Goal: Task Accomplishment & Management: Manage account settings

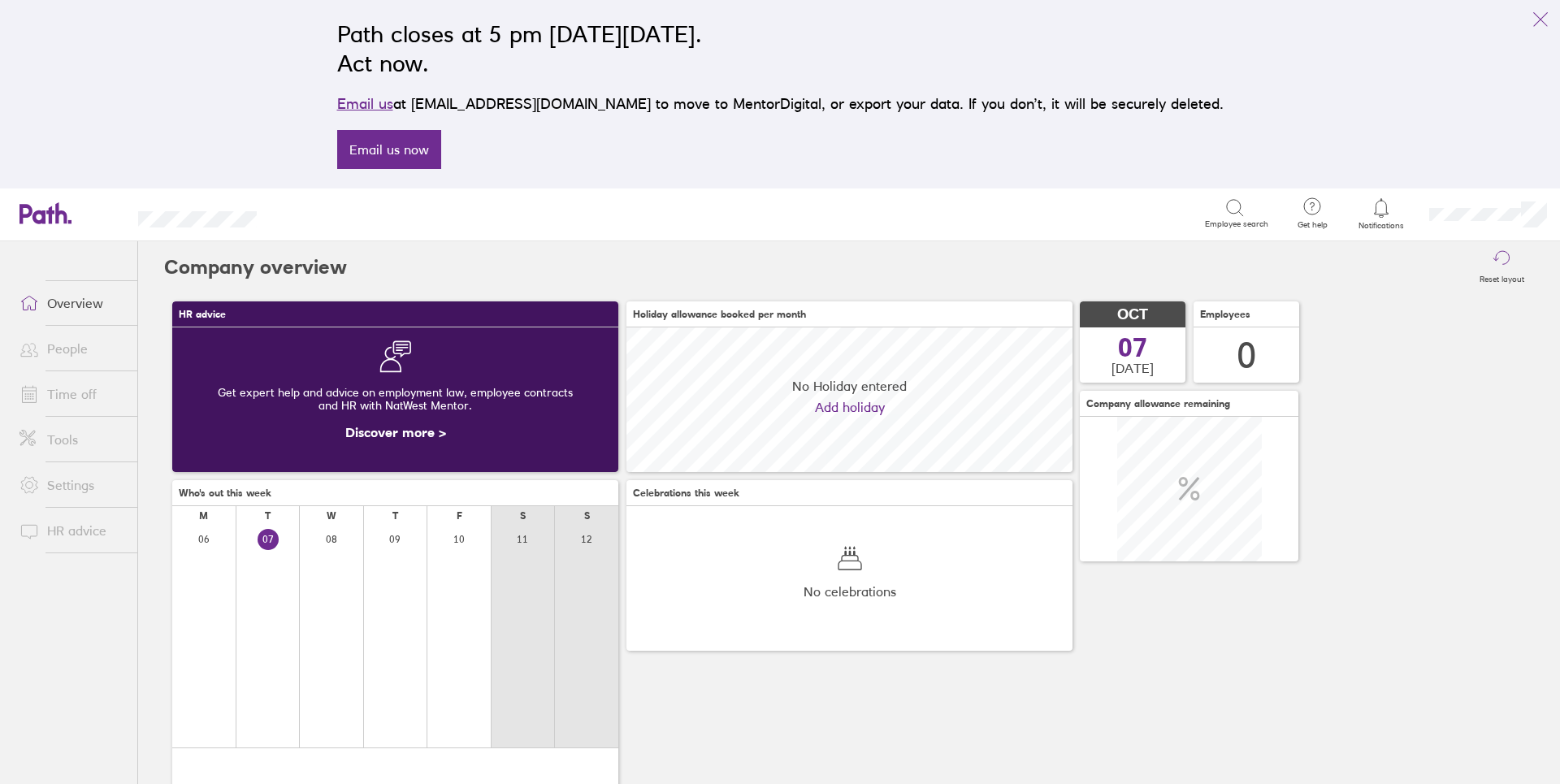
scroll to position [145, 446]
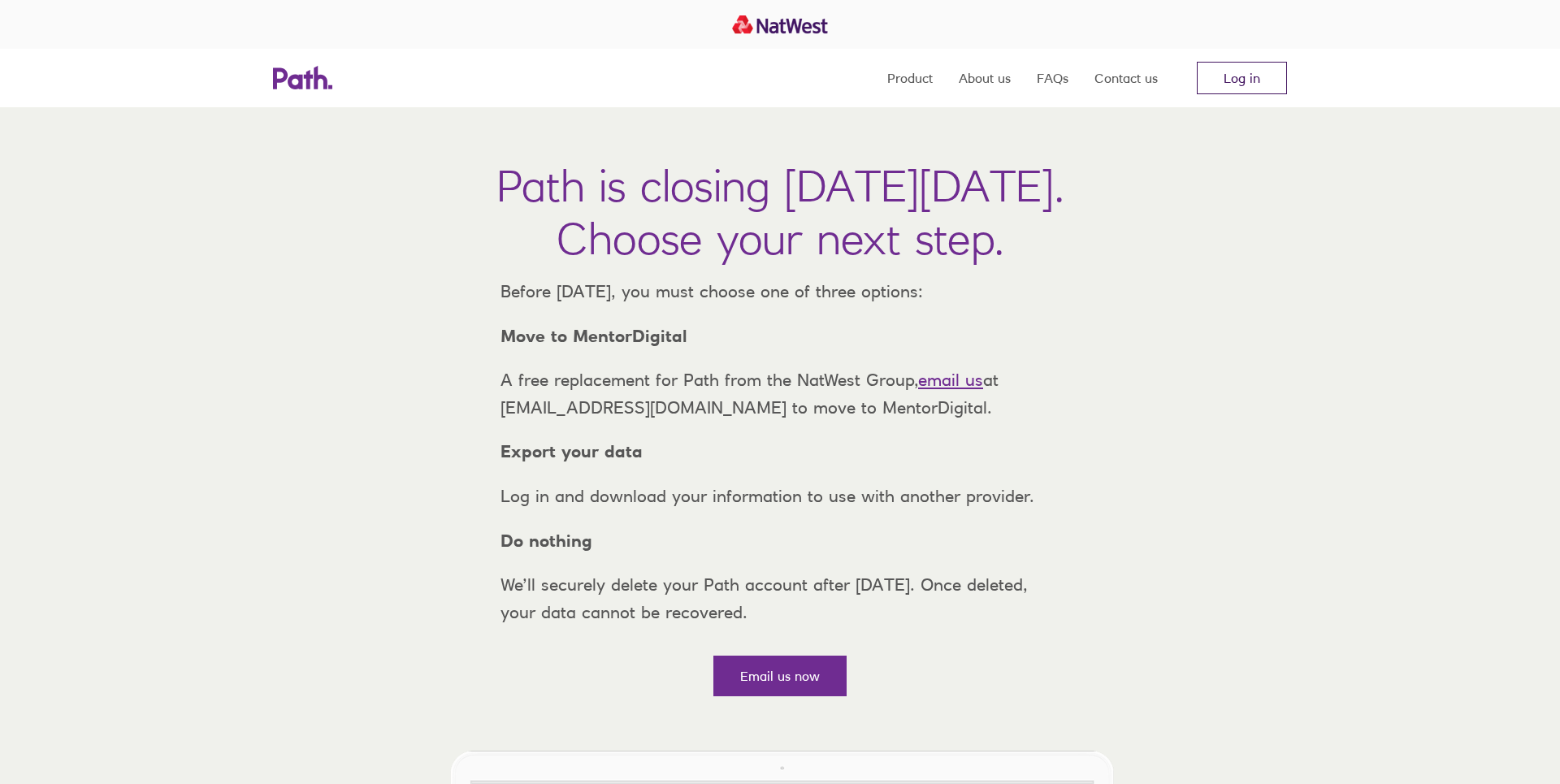
click at [1253, 76] on link "Log in" at bounding box center [1242, 77] width 91 height 33
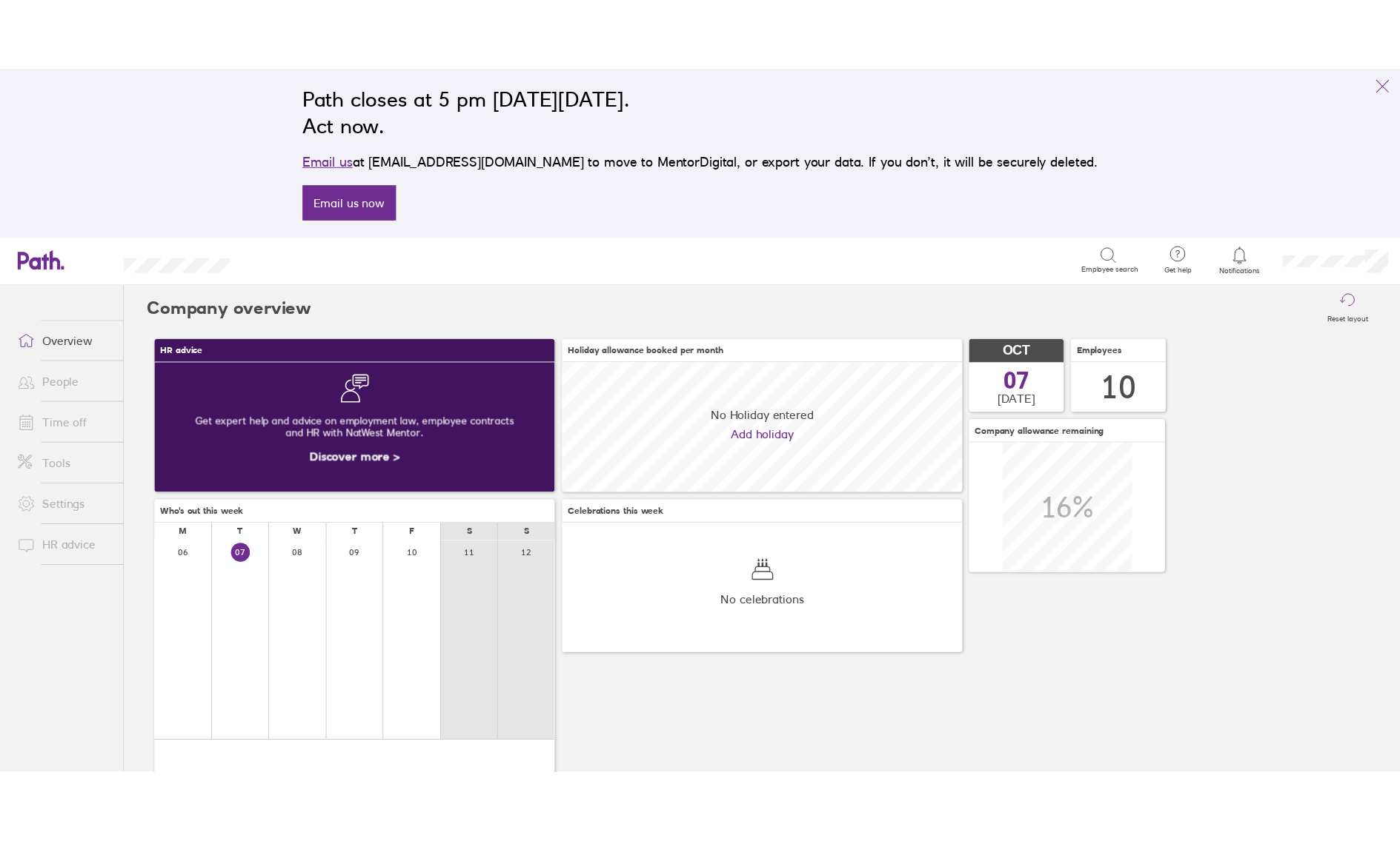
scroll to position [132, 407]
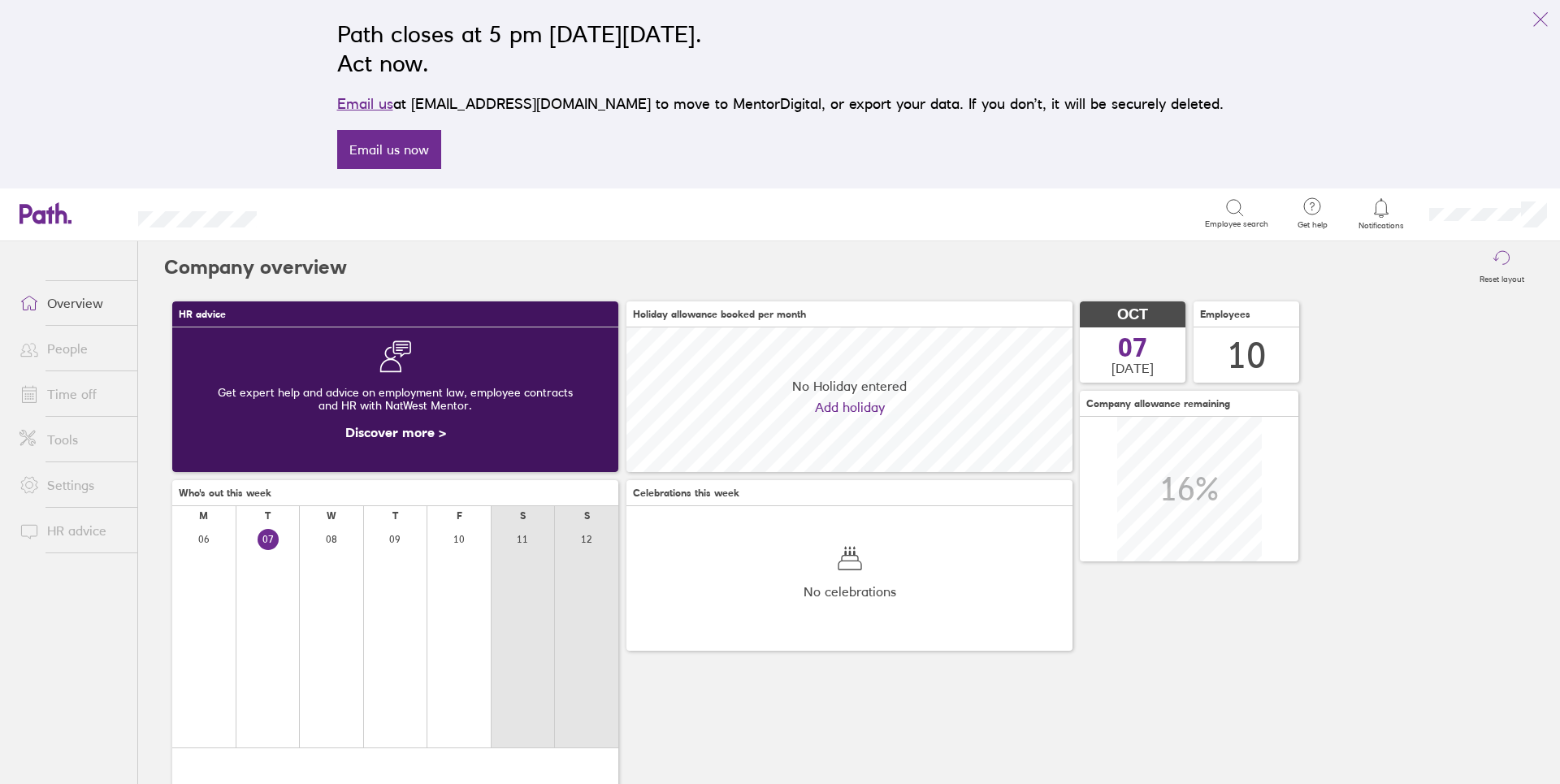
click at [84, 409] on link "Time off" at bounding box center [72, 394] width 131 height 33
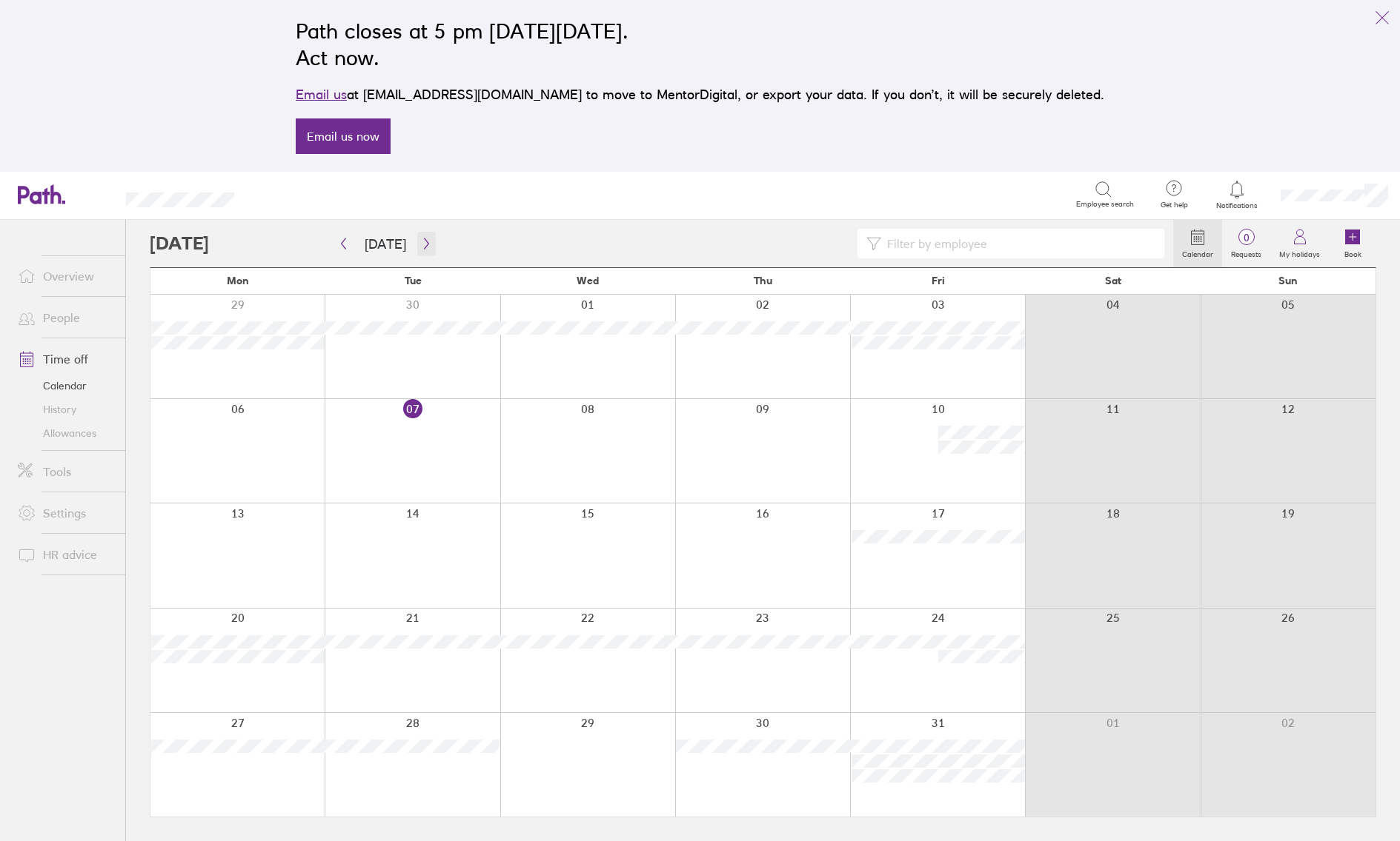
click at [421, 243] on icon "button" at bounding box center [426, 243] width 11 height 12
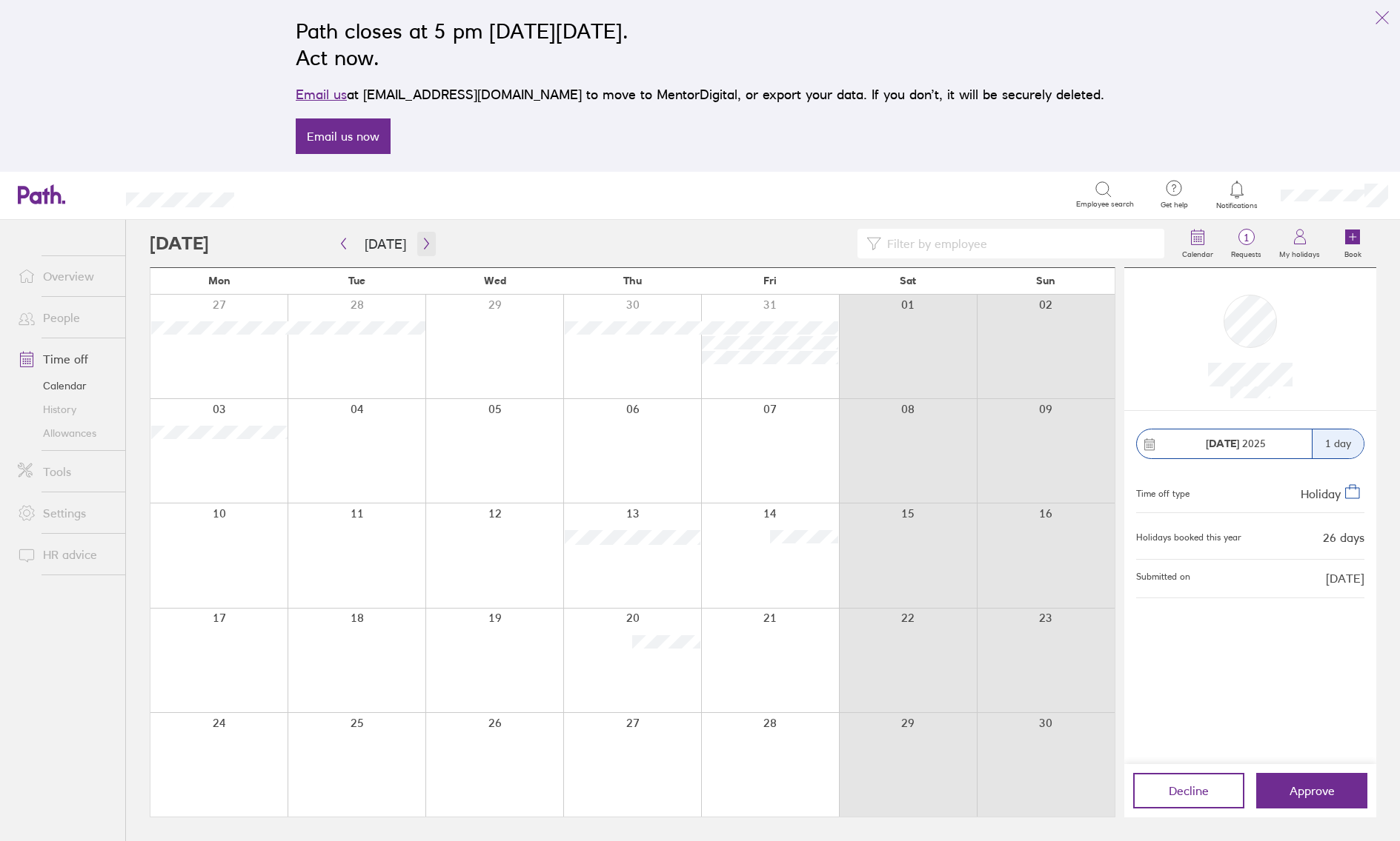
click at [421, 237] on icon "button" at bounding box center [426, 243] width 11 height 12
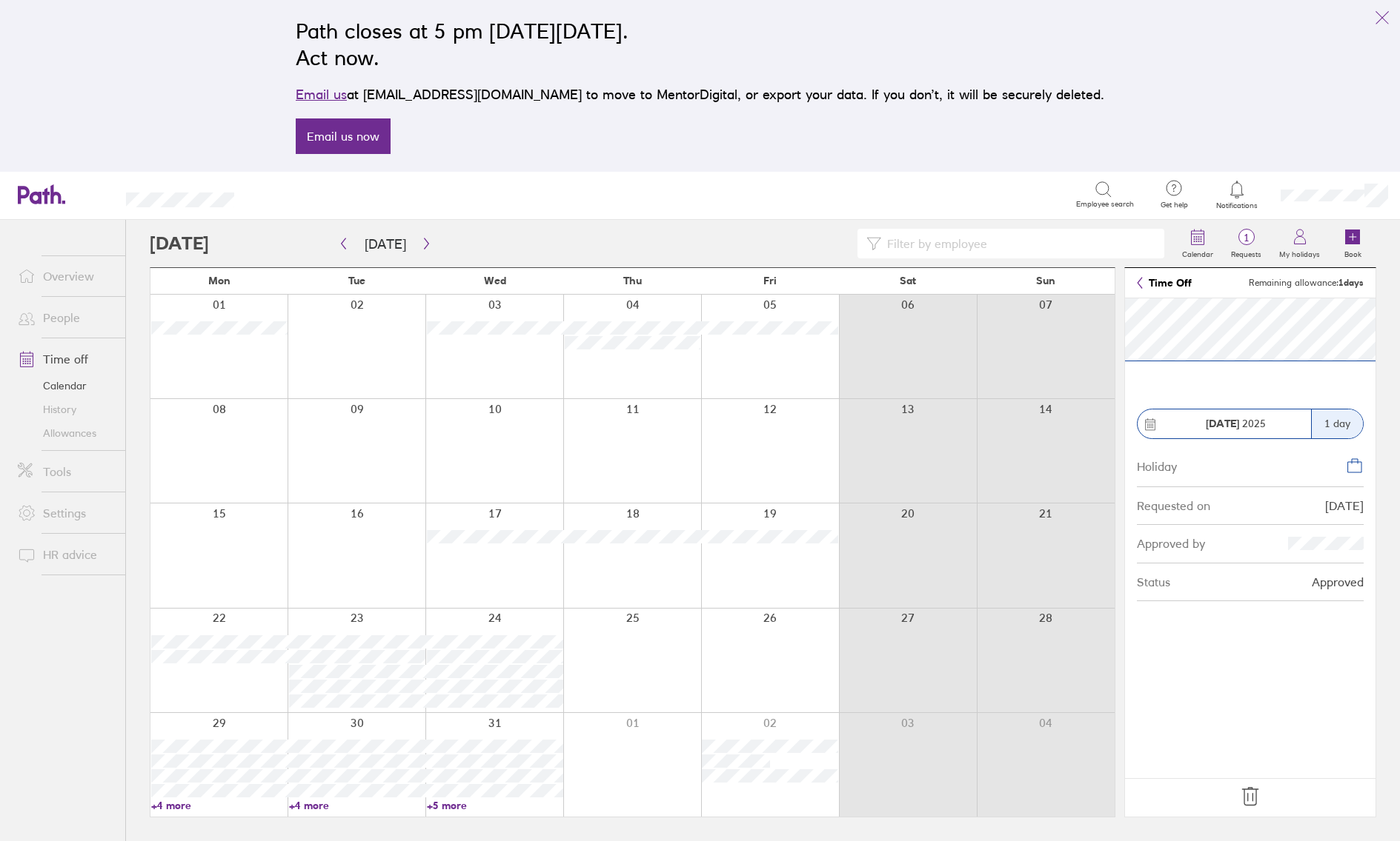
click at [1253, 714] on icon at bounding box center [1250, 797] width 24 height 24
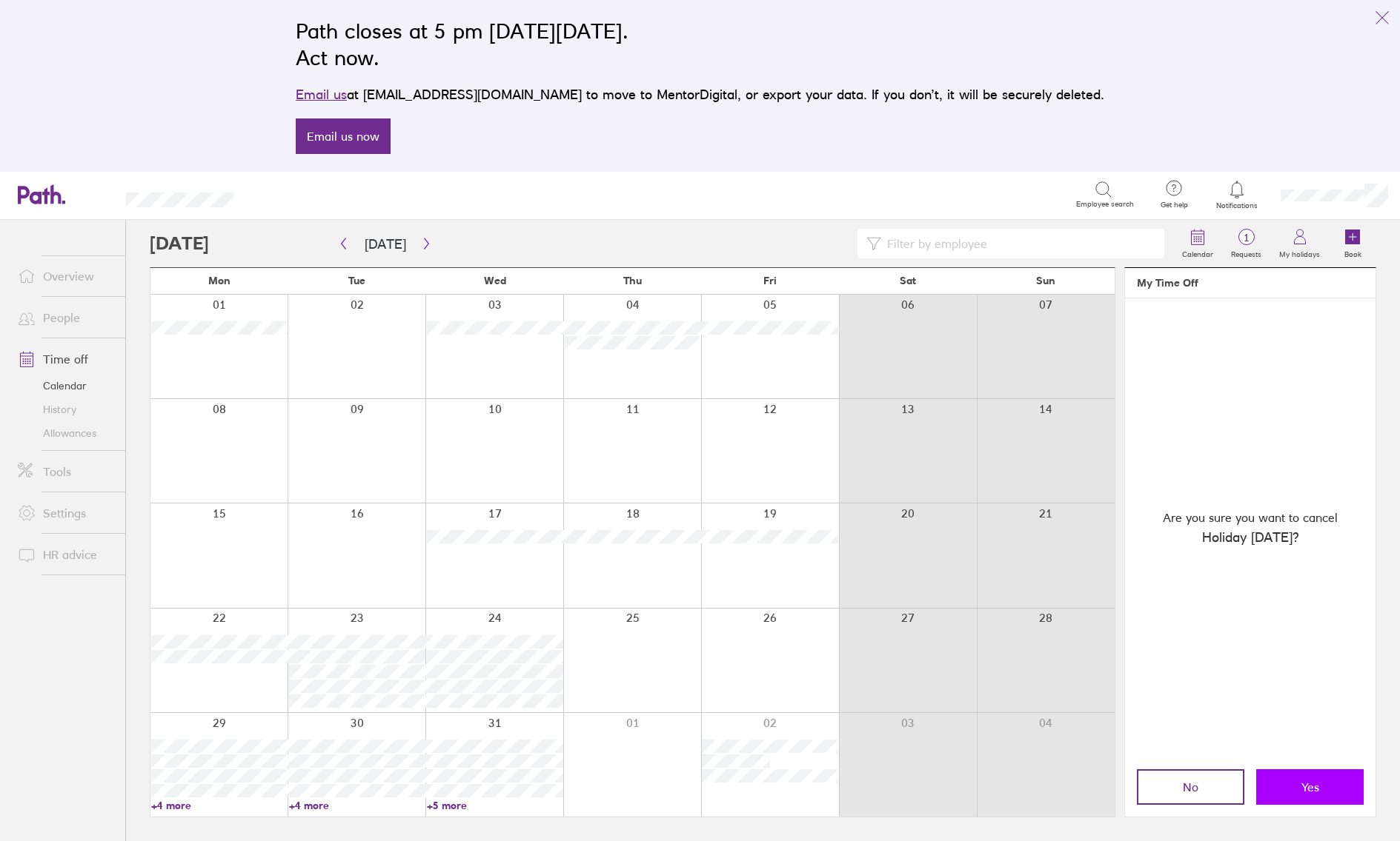
click at [1321, 714] on button "Yes" at bounding box center [1310, 787] width 107 height 36
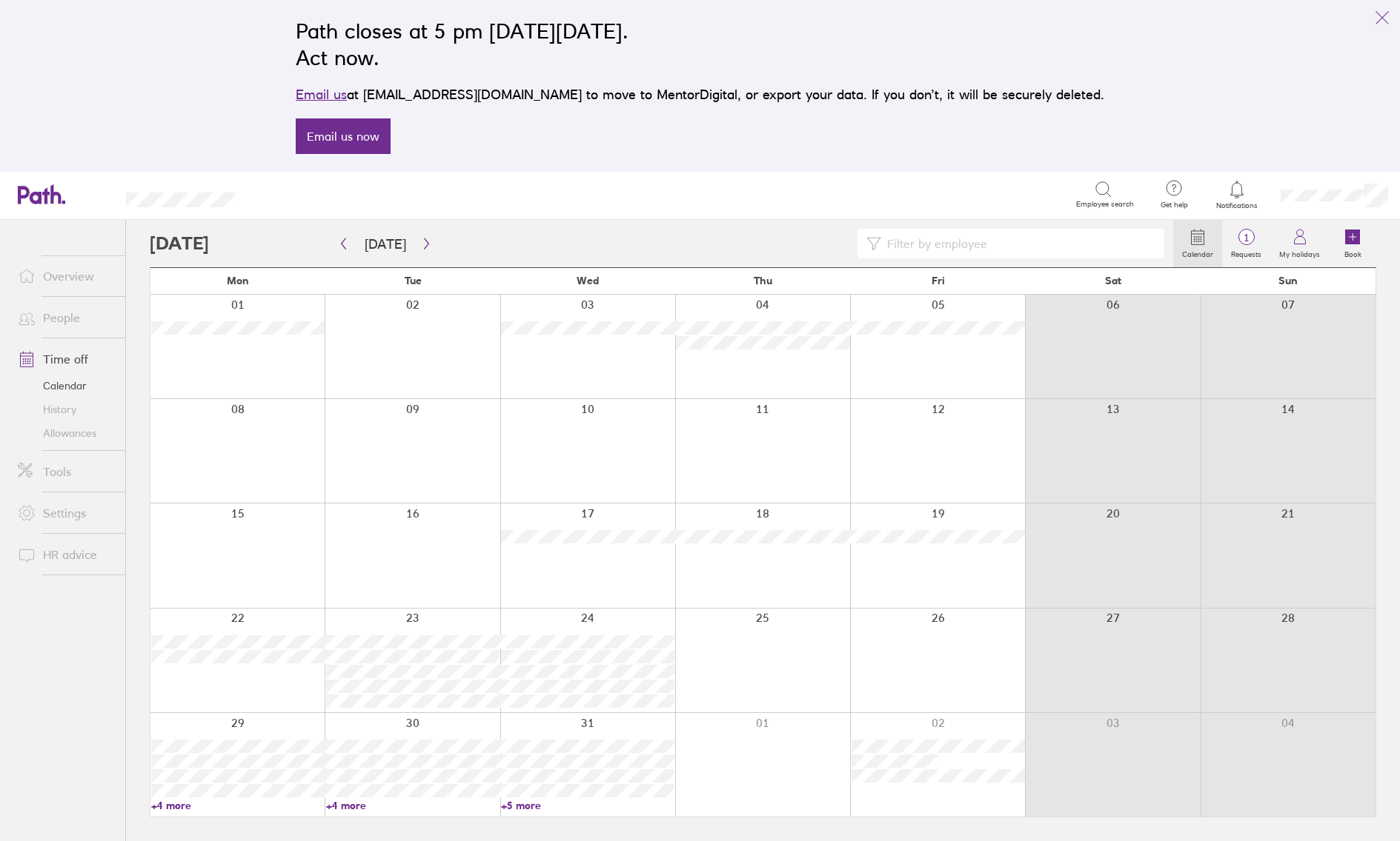
click at [789, 363] on div at bounding box center [762, 346] width 175 height 104
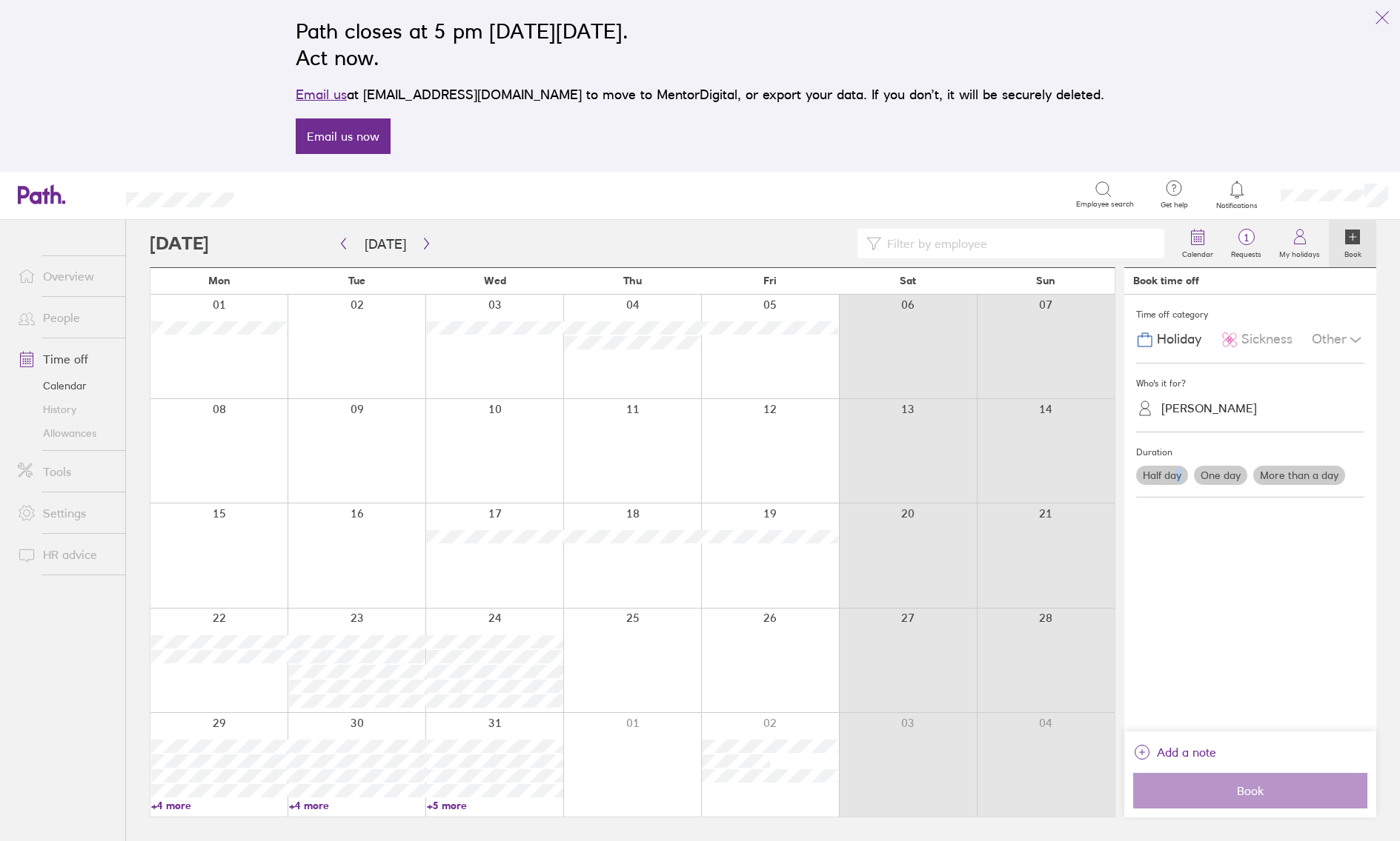
click at [1179, 477] on label "Half day" at bounding box center [1162, 475] width 52 height 20
click at [0, 0] on input "Half day" at bounding box center [0, 0] width 0 height 0
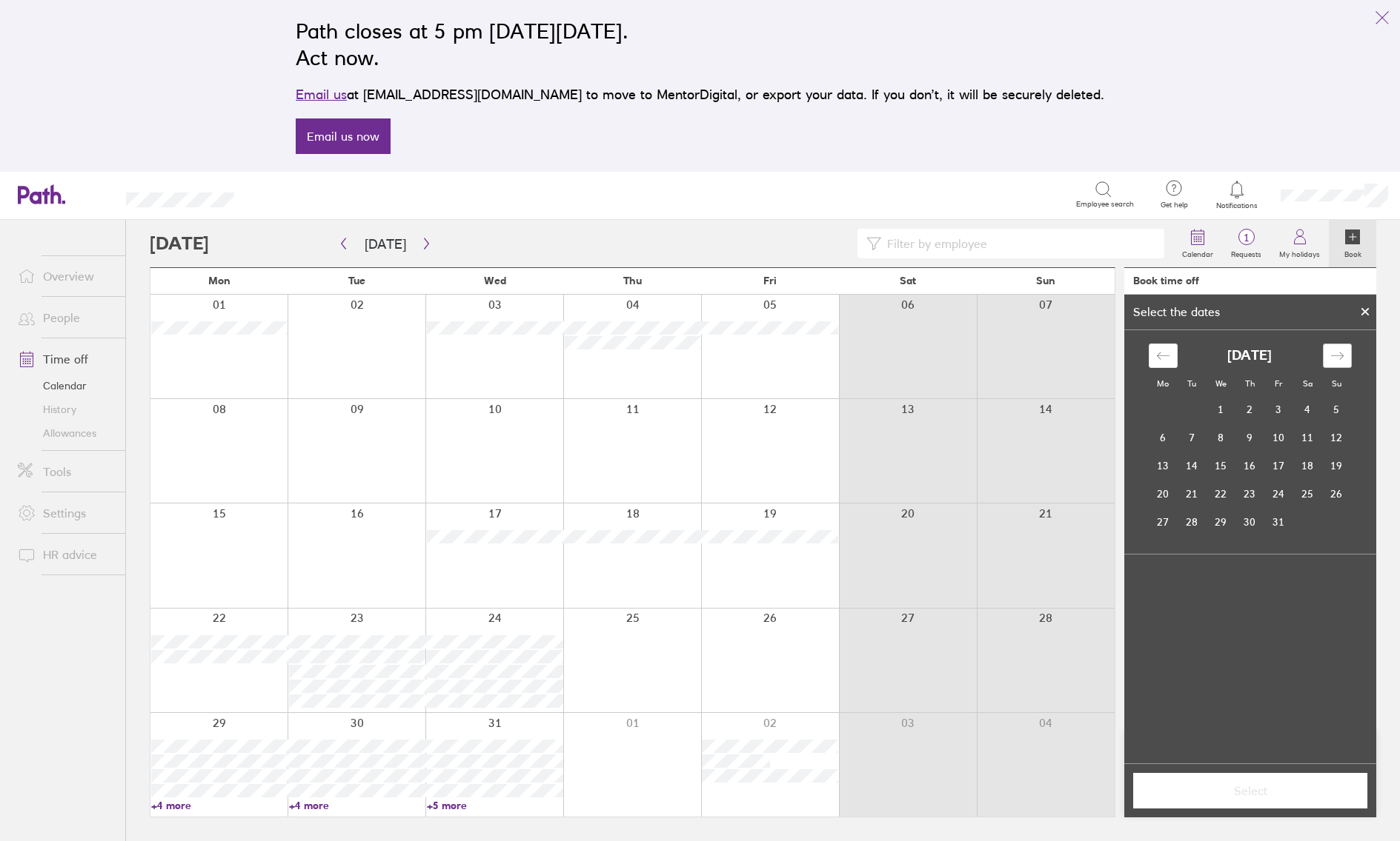
click at [1328, 365] on div "Move forward to switch to the next month." at bounding box center [1337, 356] width 29 height 25
click at [1331, 363] on icon "Move forward to switch to the next month." at bounding box center [1337, 356] width 14 height 14
click at [1254, 417] on td "4" at bounding box center [1250, 409] width 29 height 28
click at [1269, 714] on span "Select" at bounding box center [1250, 791] width 214 height 14
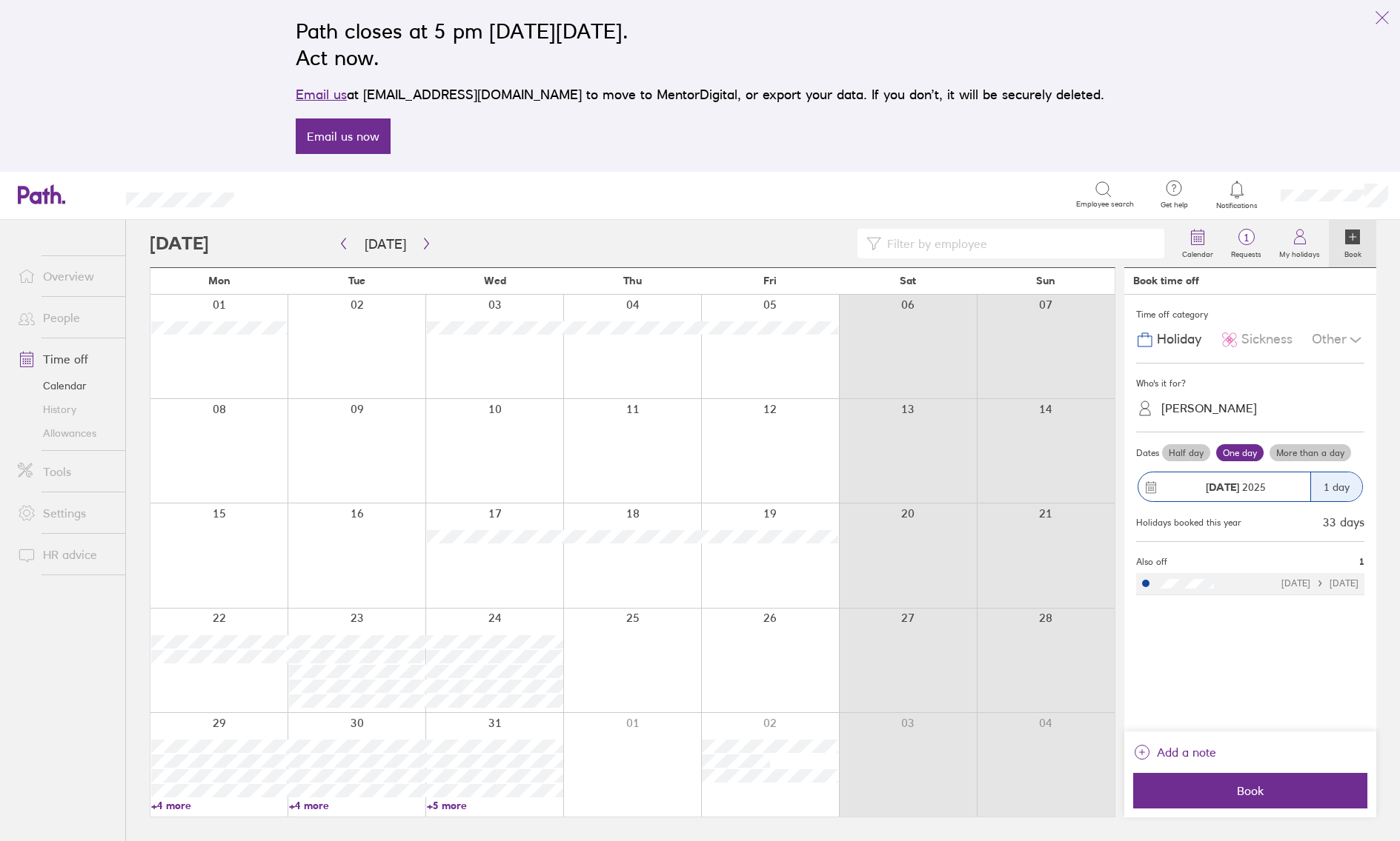
click at [1189, 454] on label "Half day" at bounding box center [1185, 453] width 49 height 18
click at [0, 0] on input "Half day" at bounding box center [0, 0] width 0 height 0
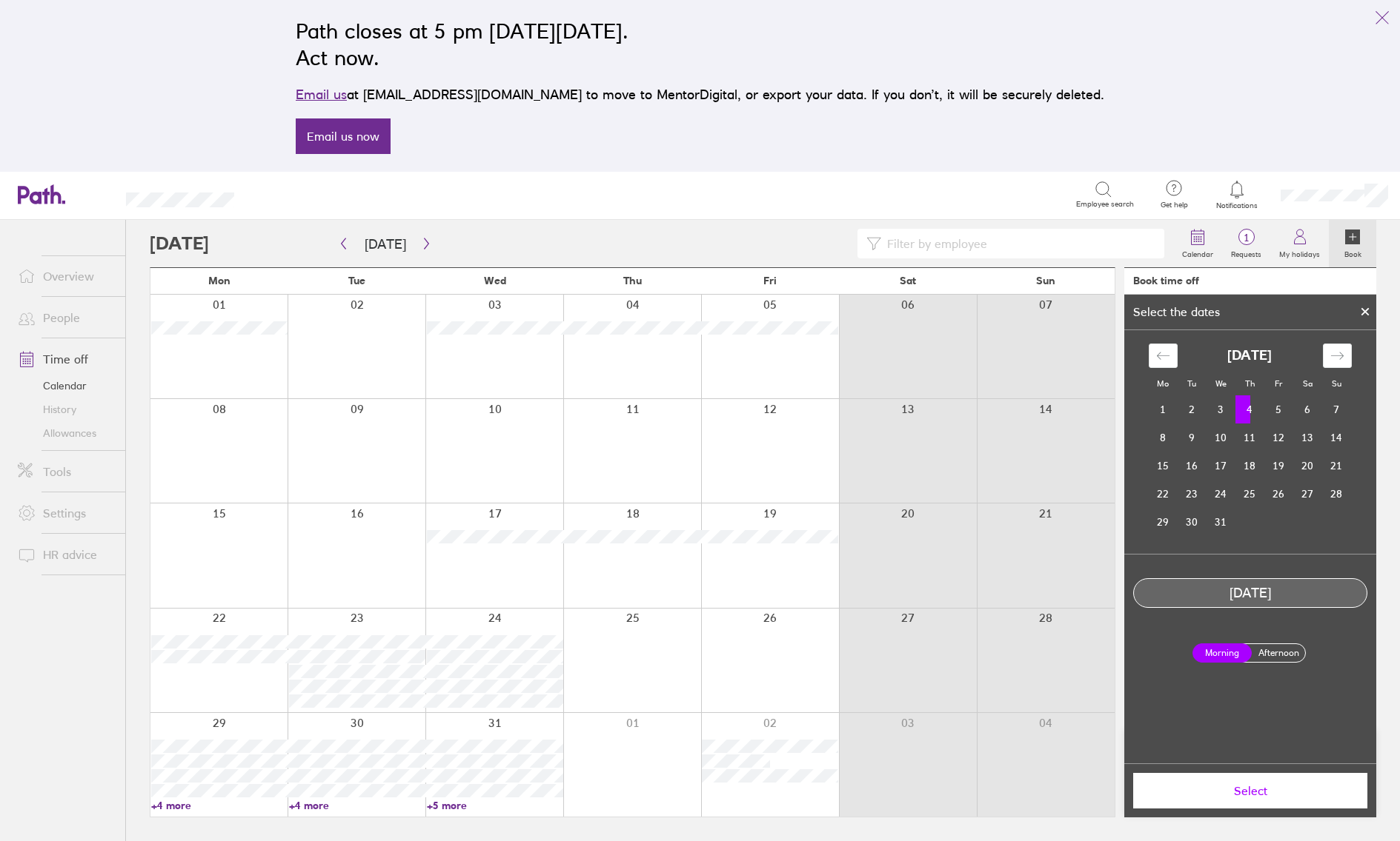
click at [1281, 657] on label "Afternoon" at bounding box center [1278, 653] width 60 height 18
click at [0, 0] on input "Afternoon" at bounding box center [0, 0] width 0 height 0
click at [1286, 714] on span "Select" at bounding box center [1250, 791] width 214 height 14
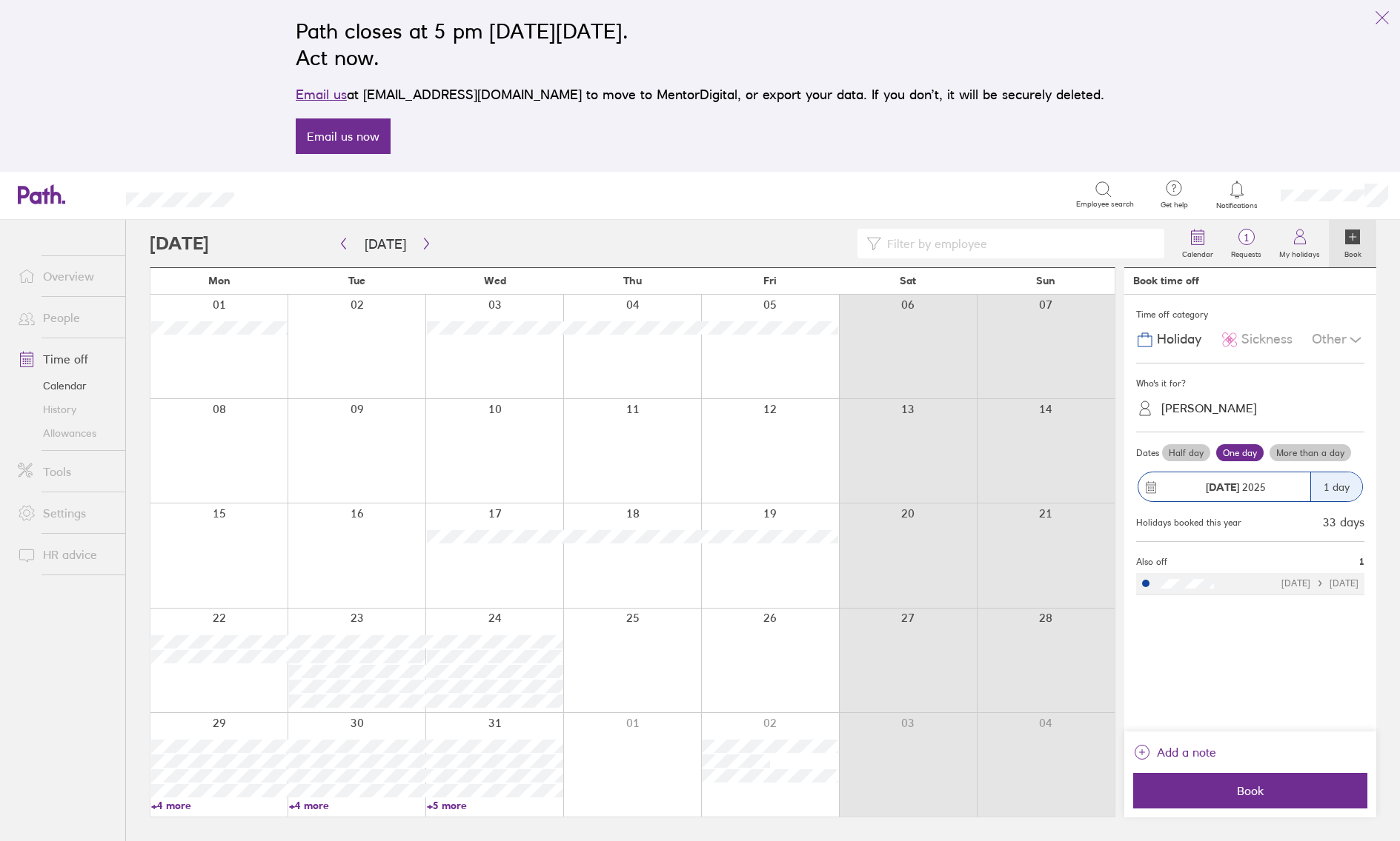
click at [1286, 714] on span "Book" at bounding box center [1250, 791] width 214 height 14
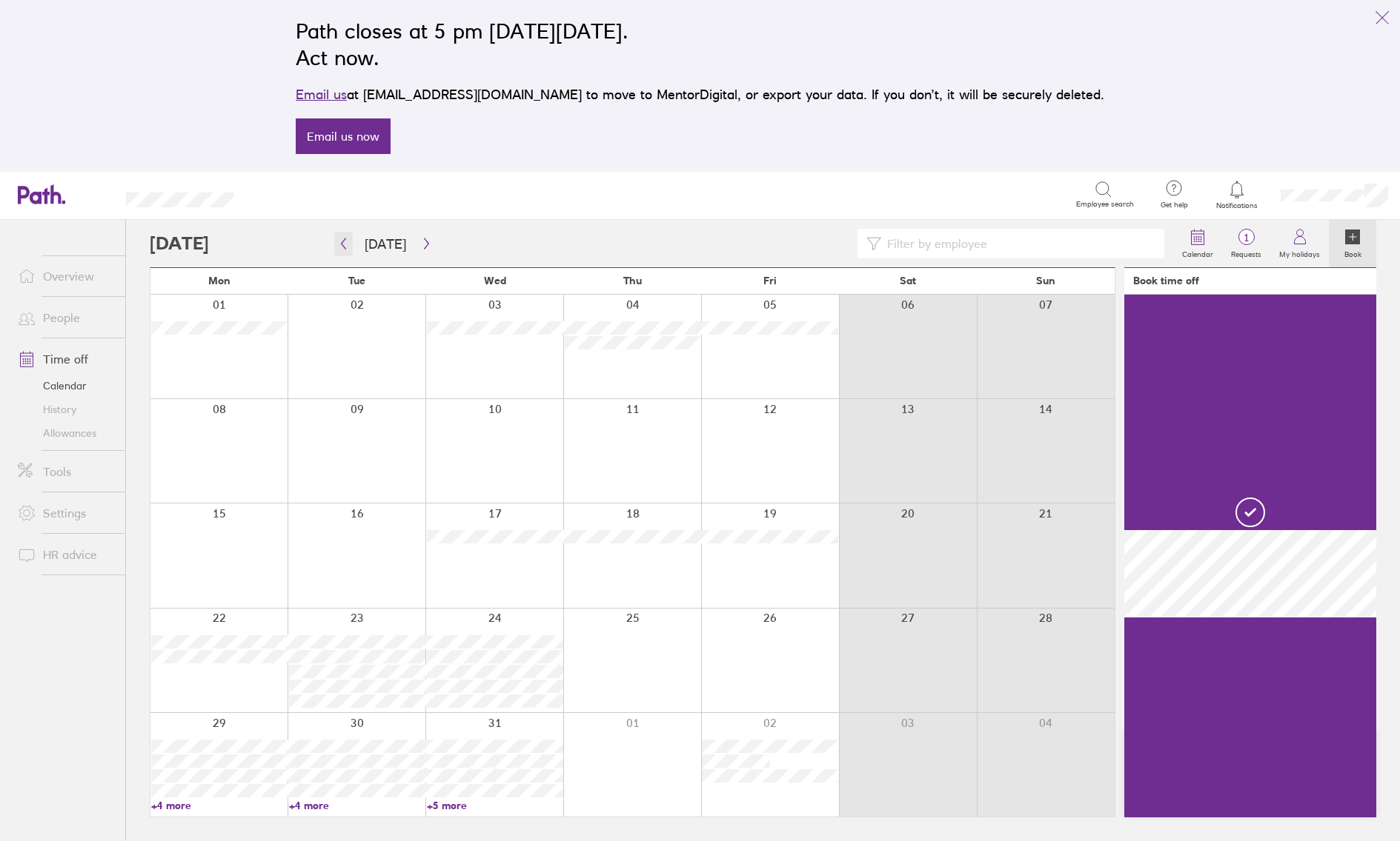
click at [342, 251] on button "button" at bounding box center [343, 243] width 19 height 25
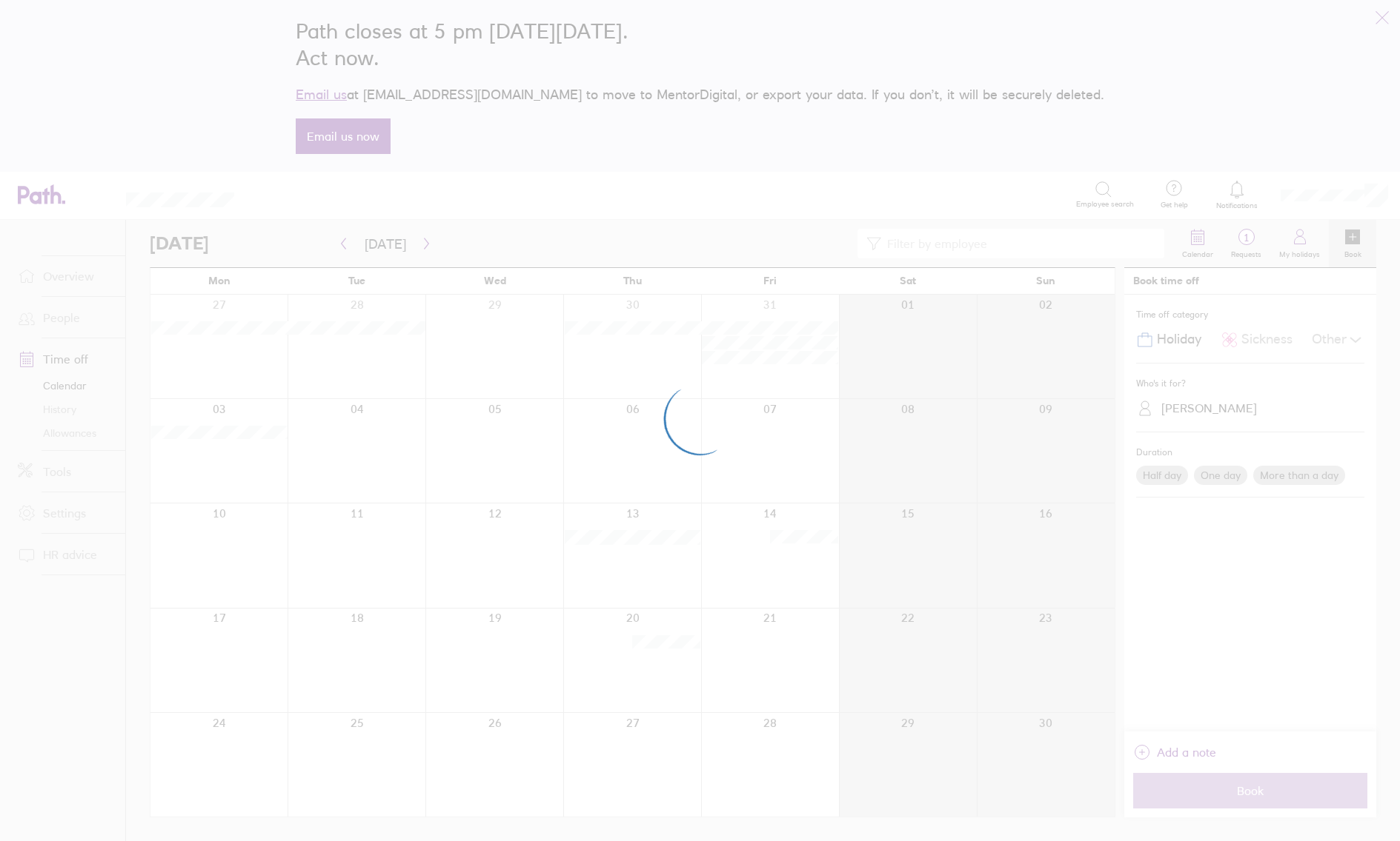
click at [425, 247] on div at bounding box center [700, 420] width 1400 height 841
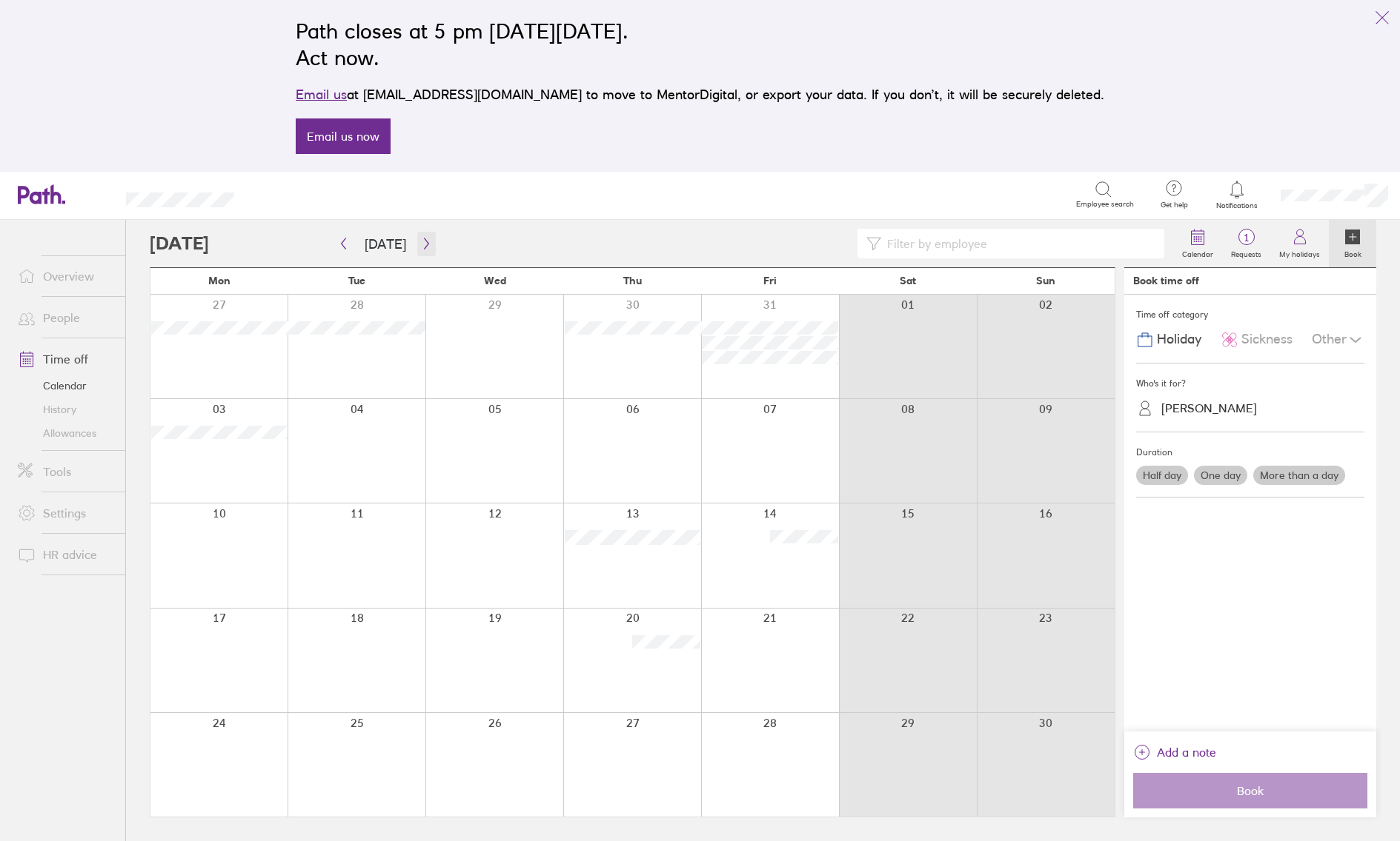
click at [417, 242] on button "button" at bounding box center [427, 243] width 19 height 25
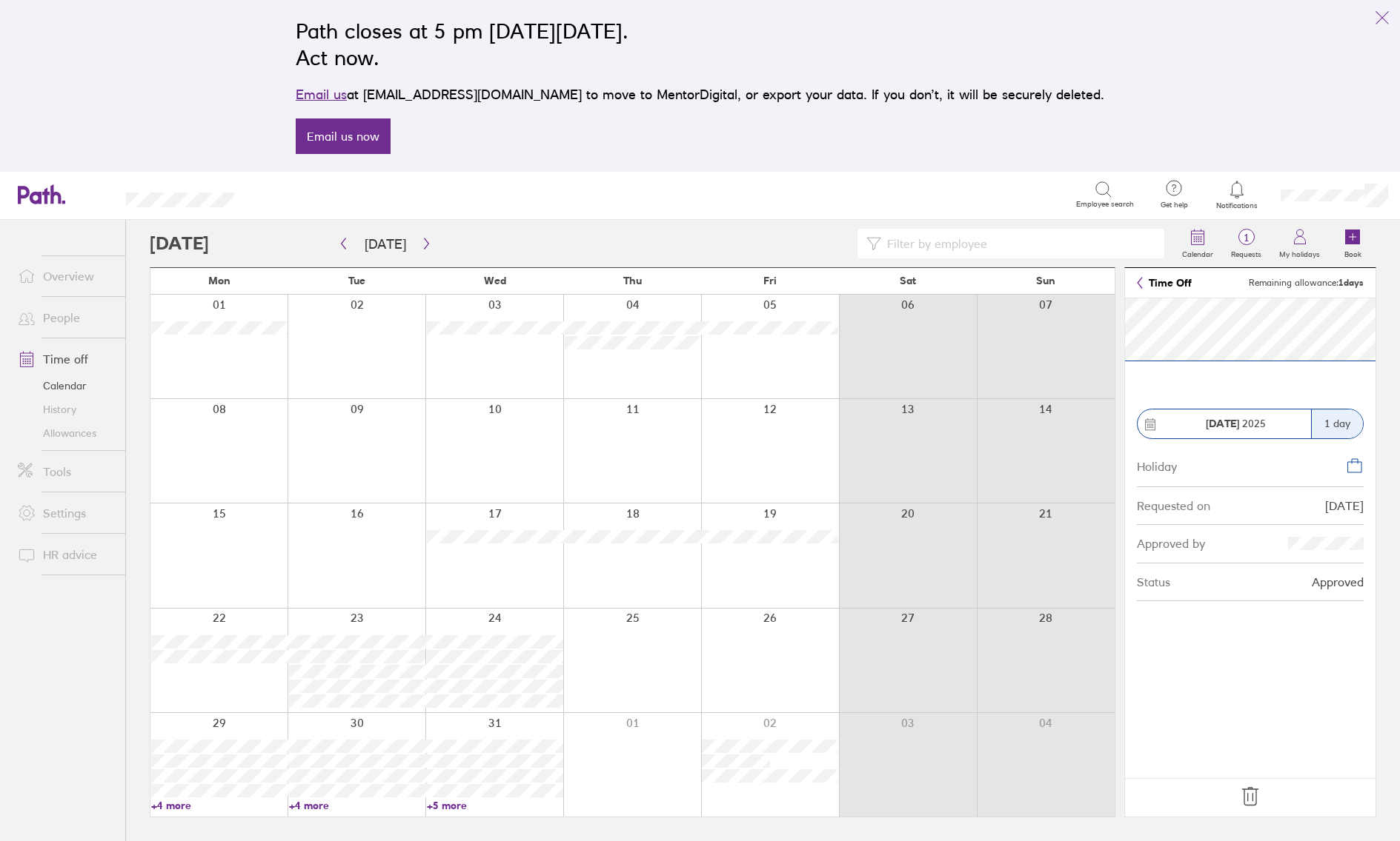
click at [631, 467] on div at bounding box center [632, 451] width 138 height 104
click at [990, 174] on div "Search Employee search" at bounding box center [700, 195] width 884 height 46
click at [1378, 17] on icon "link" at bounding box center [1381, 17] width 18 height 18
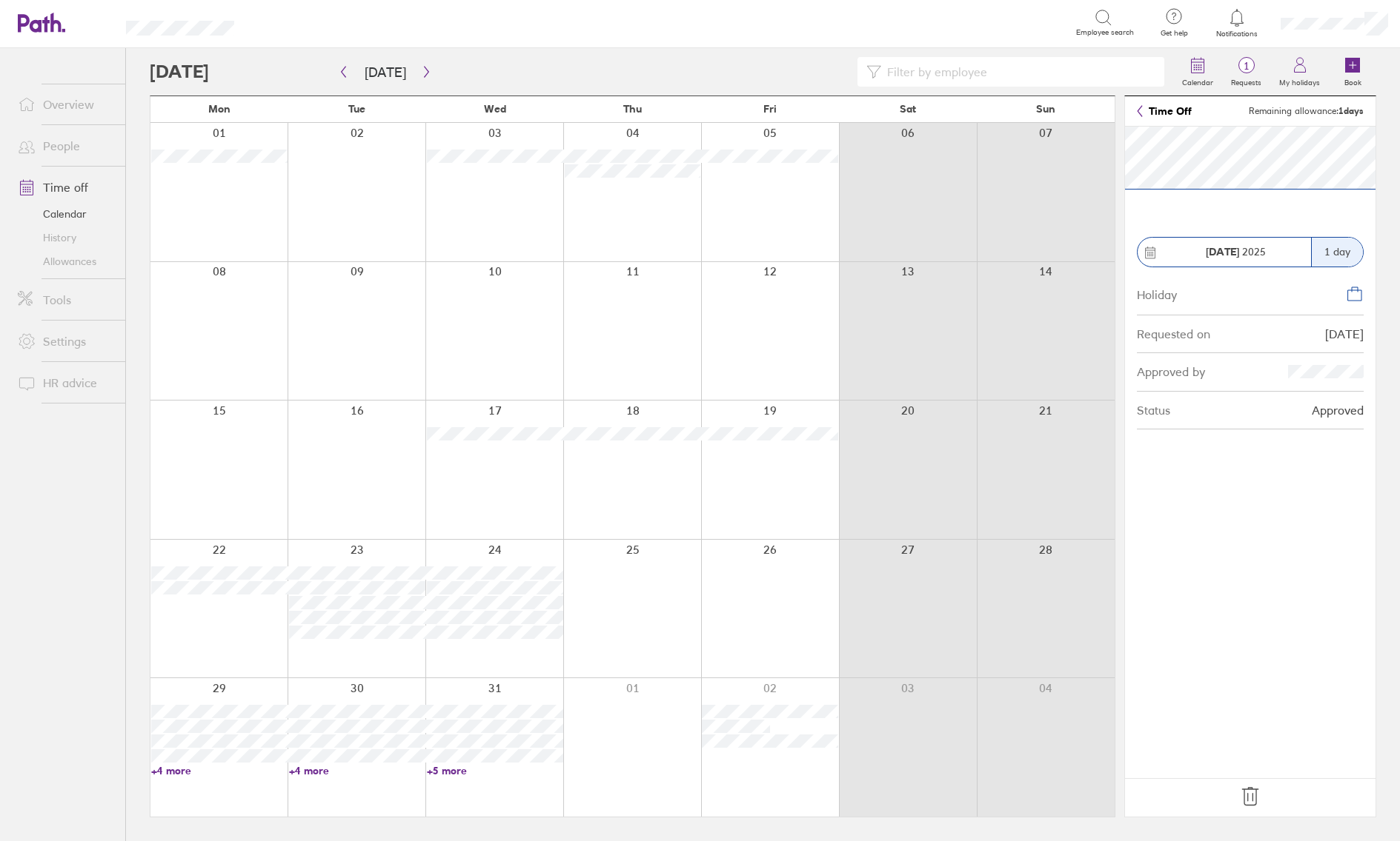
click at [186, 714] on link "+4 more" at bounding box center [220, 771] width 136 height 14
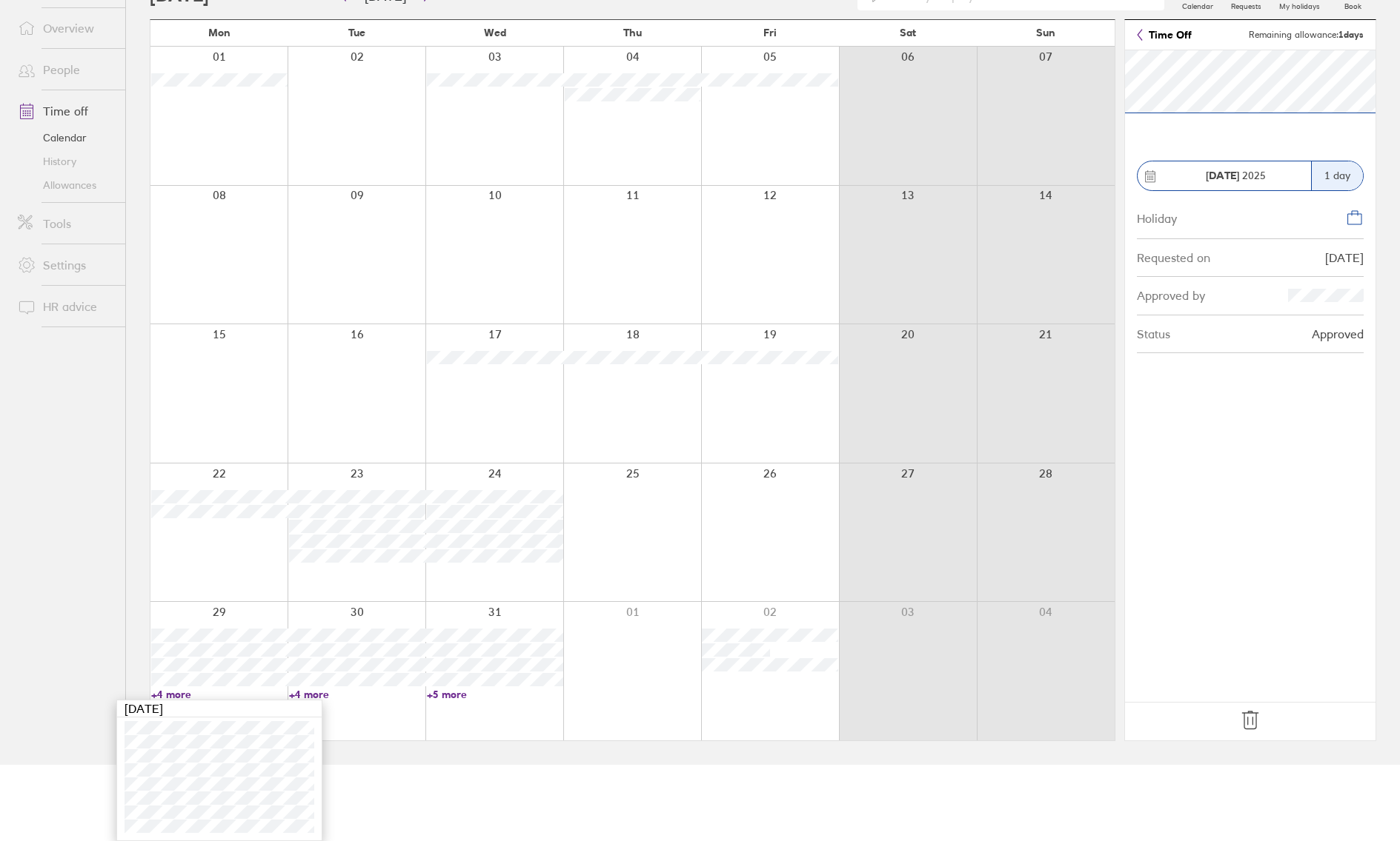
scroll to position [77, 0]
click at [306, 695] on link "+4 more" at bounding box center [357, 695] width 136 height 14
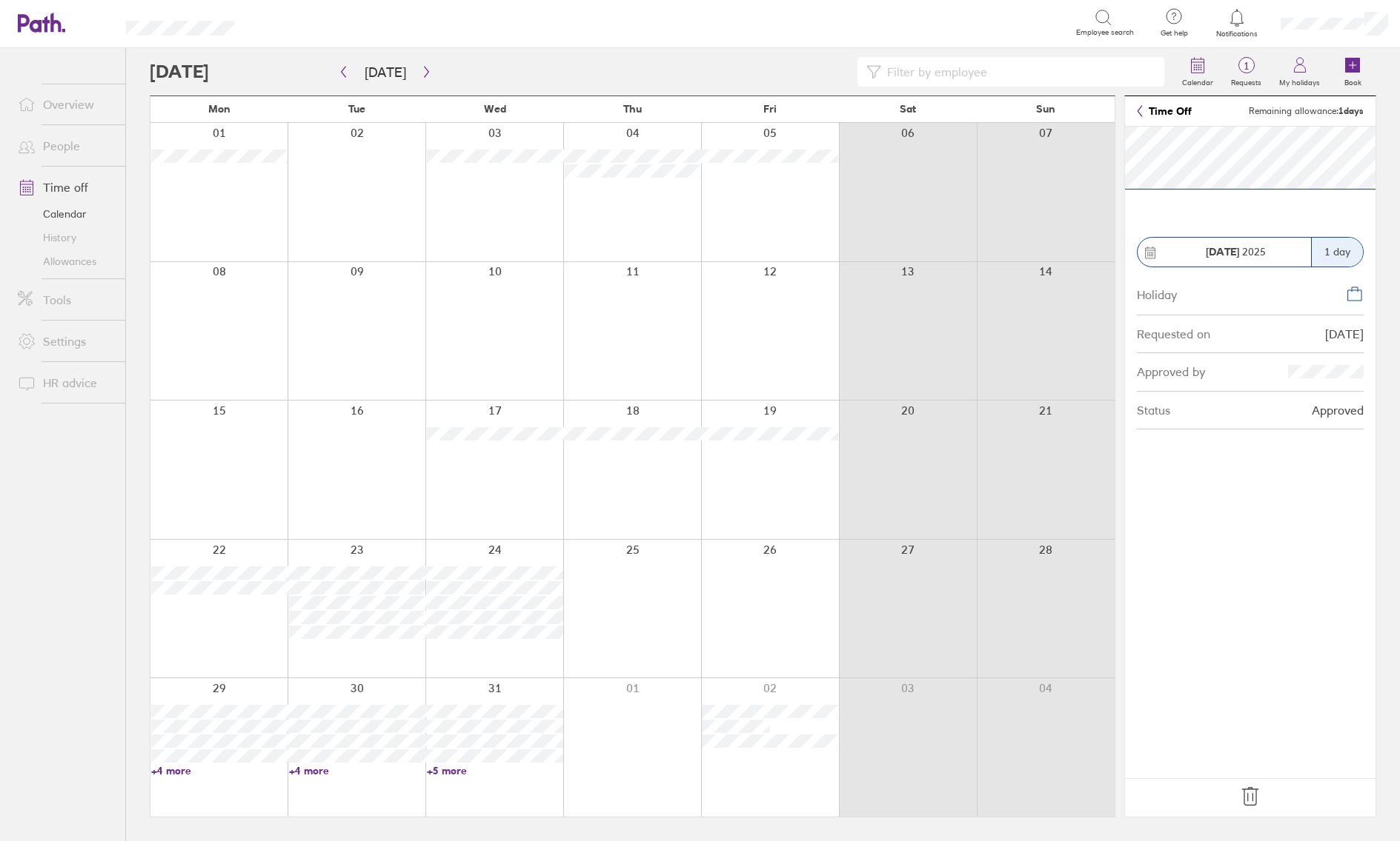
scroll to position [0, 0]
click at [307, 714] on link "+4 more" at bounding box center [357, 771] width 136 height 14
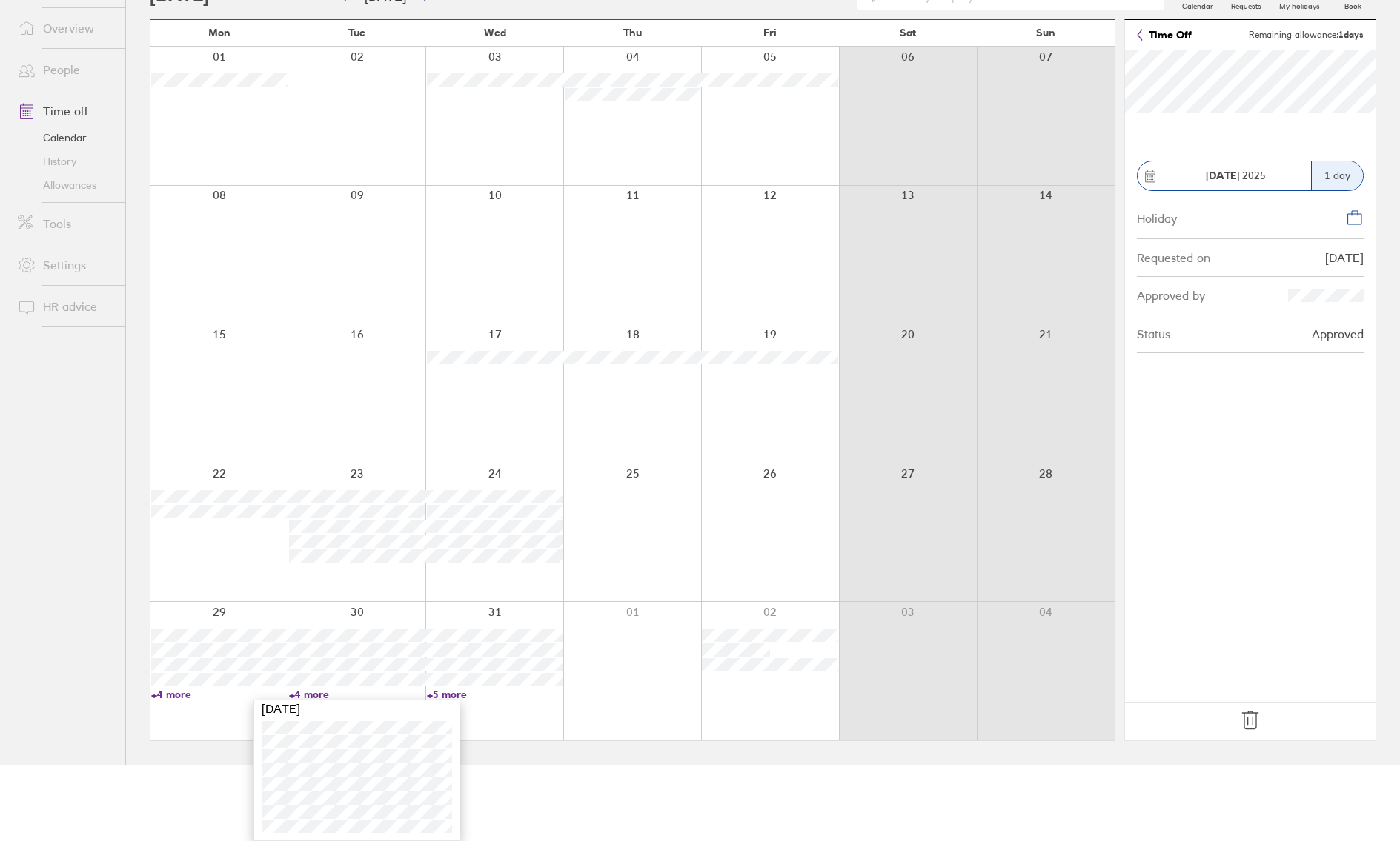
scroll to position [77, 0]
click at [450, 692] on link "+5 more" at bounding box center [495, 695] width 136 height 14
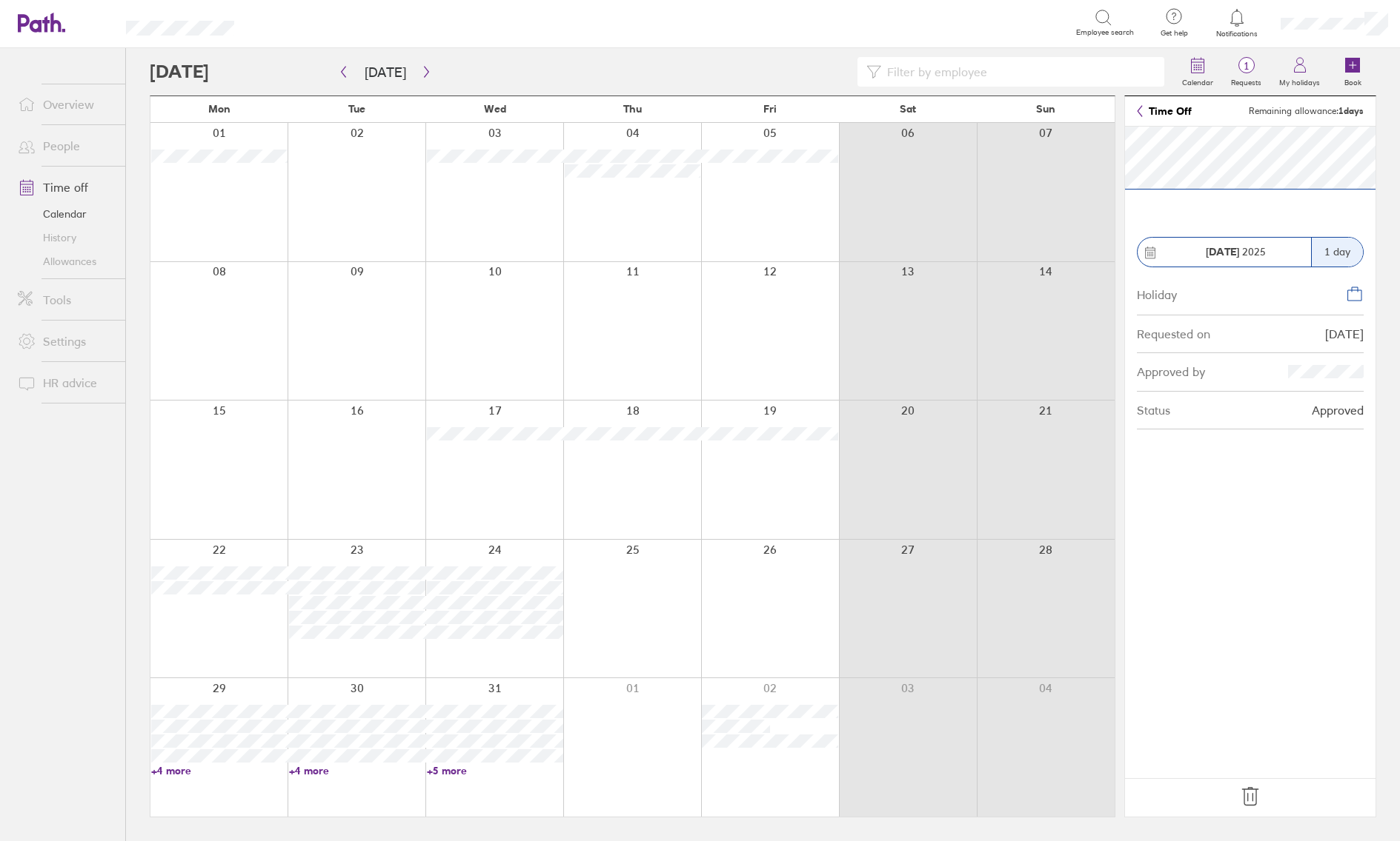
click at [455, 714] on link "+5 more" at bounding box center [495, 771] width 136 height 14
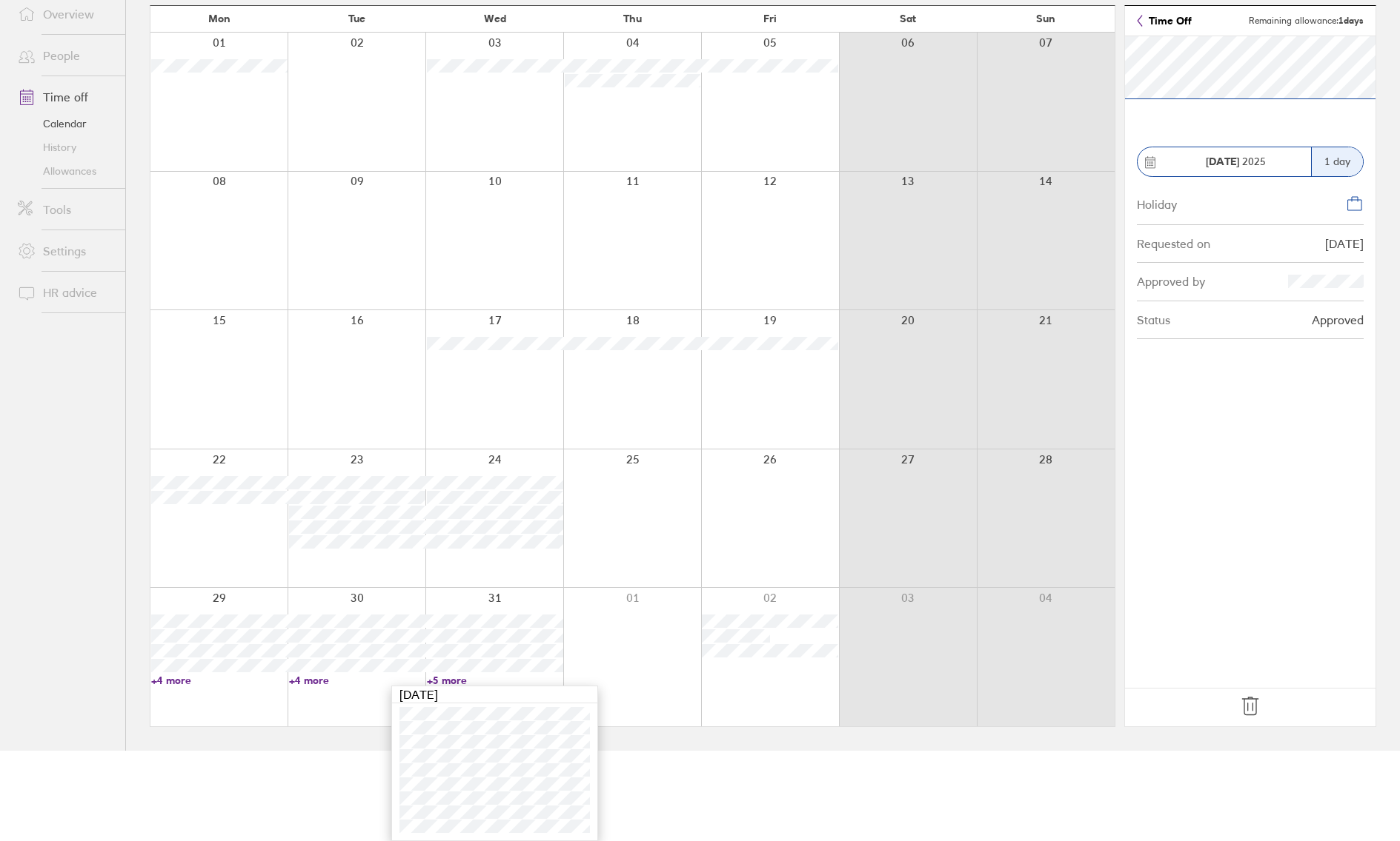
scroll to position [90, 0]
click at [611, 523] on div at bounding box center [632, 518] width 138 height 139
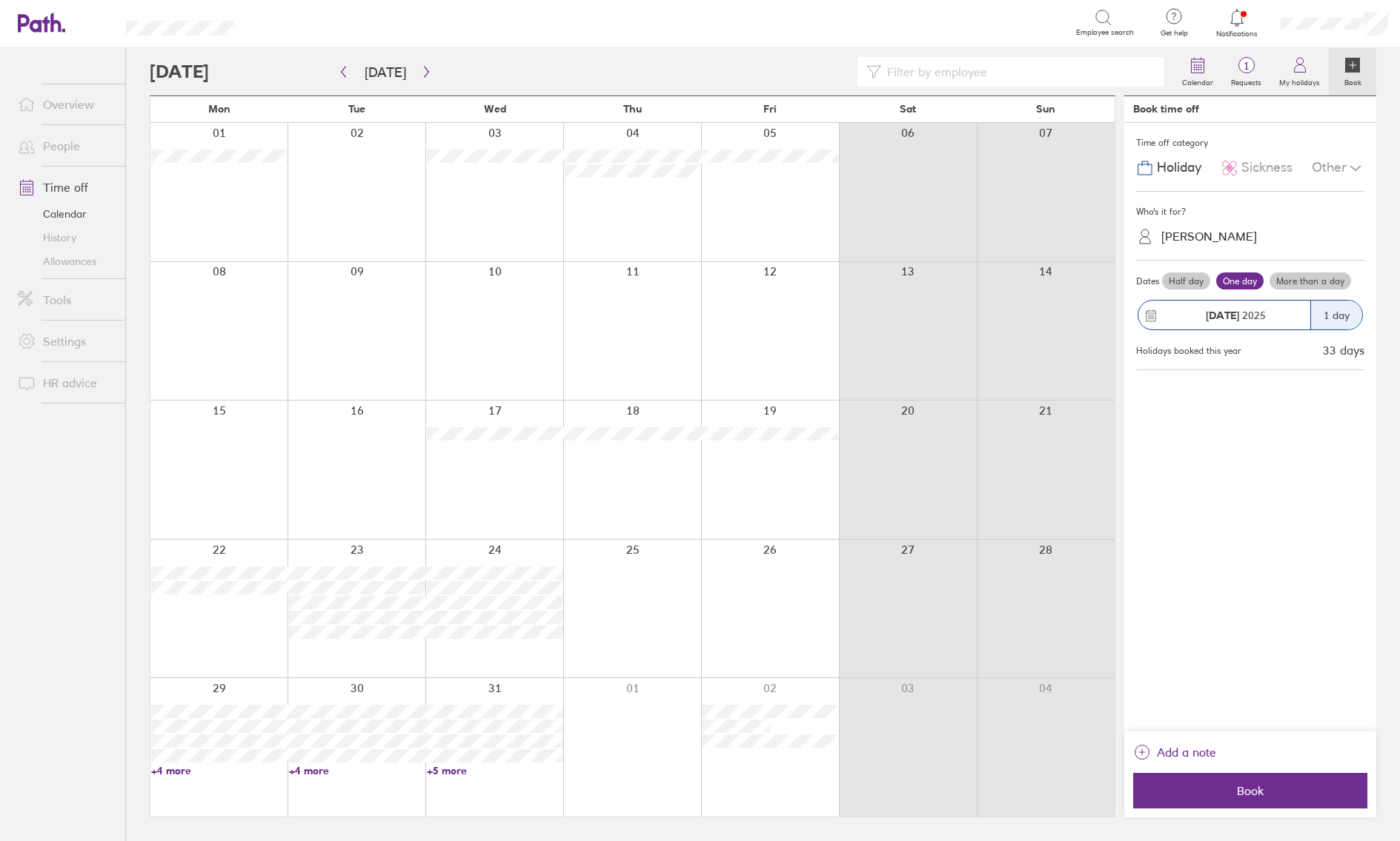
click at [1249, 30] on span "Notifications" at bounding box center [1236, 34] width 49 height 9
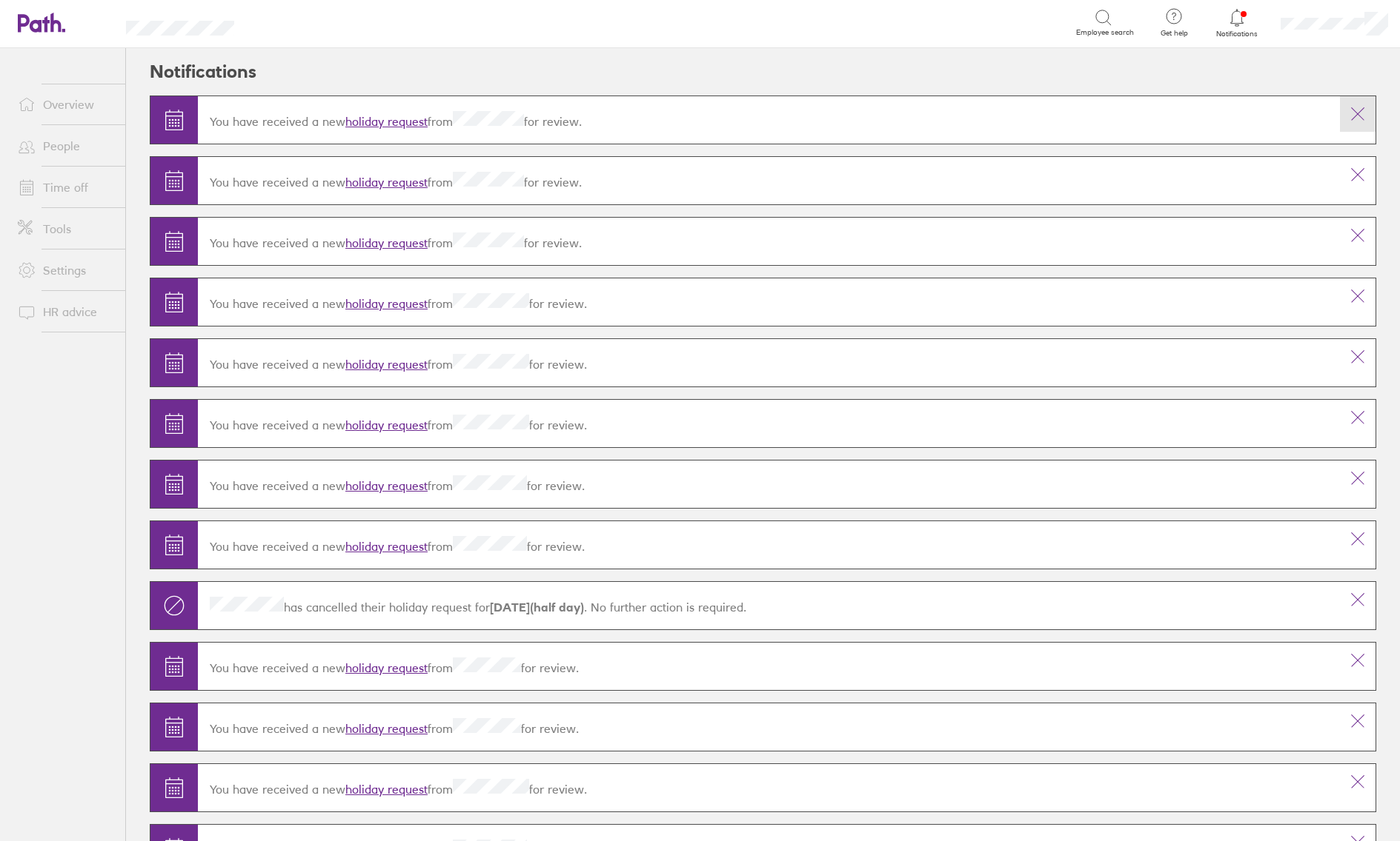
click at [1348, 112] on button at bounding box center [1357, 114] width 36 height 36
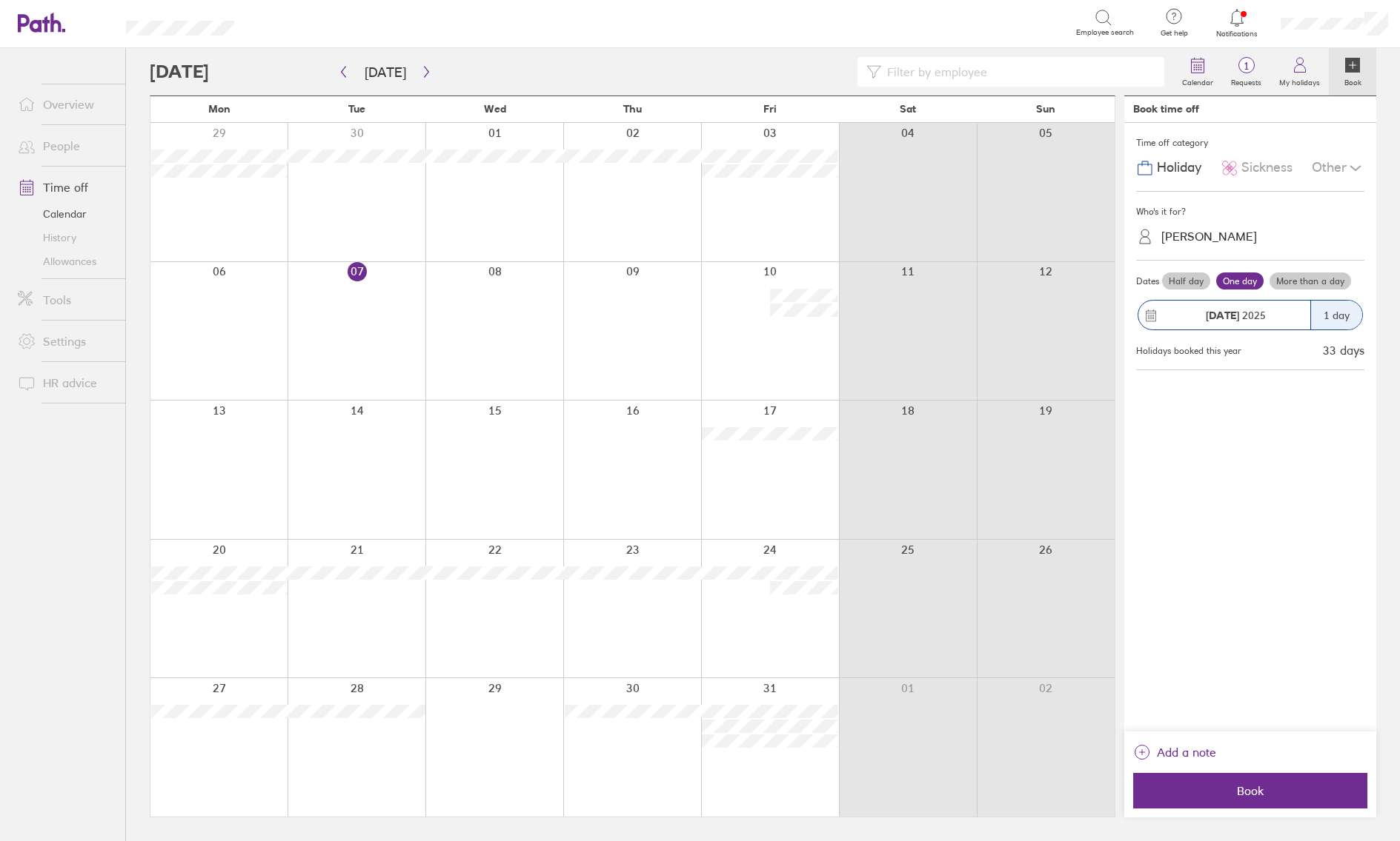
click at [95, 258] on link "Allowances" at bounding box center [66, 261] width 119 height 24
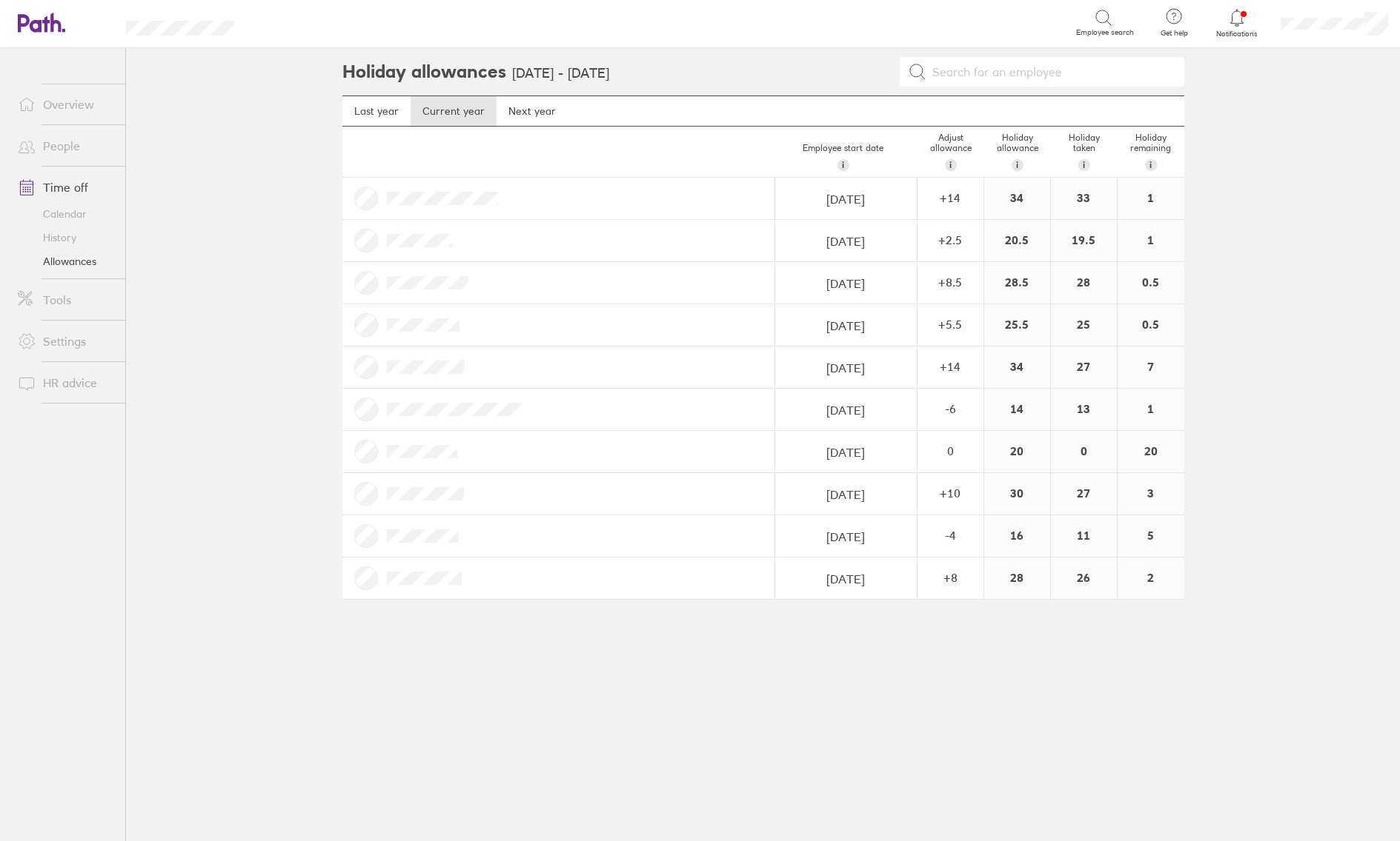
click at [72, 146] on link "People" at bounding box center [66, 146] width 119 height 30
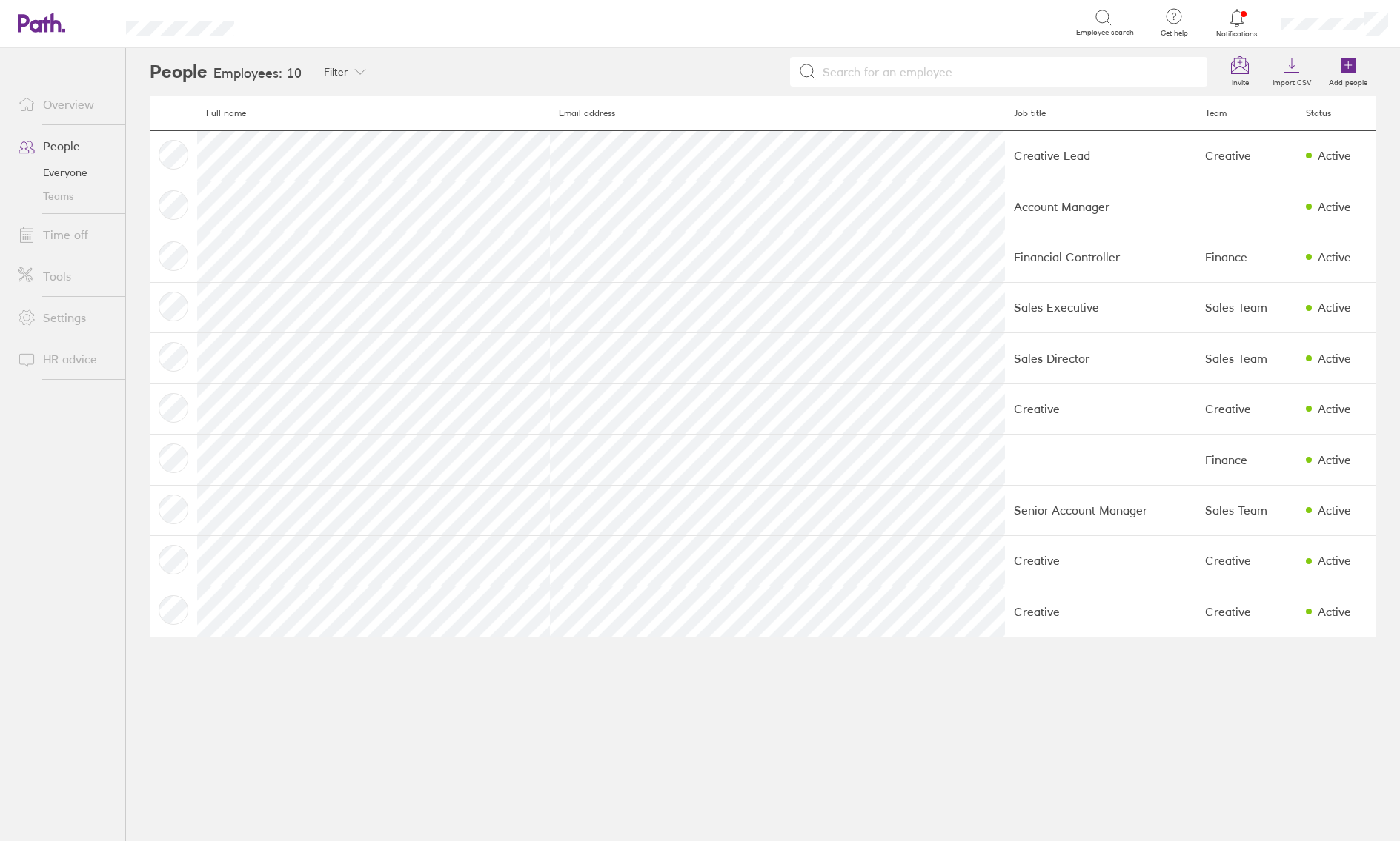
click at [86, 231] on link "Time off" at bounding box center [66, 234] width 119 height 30
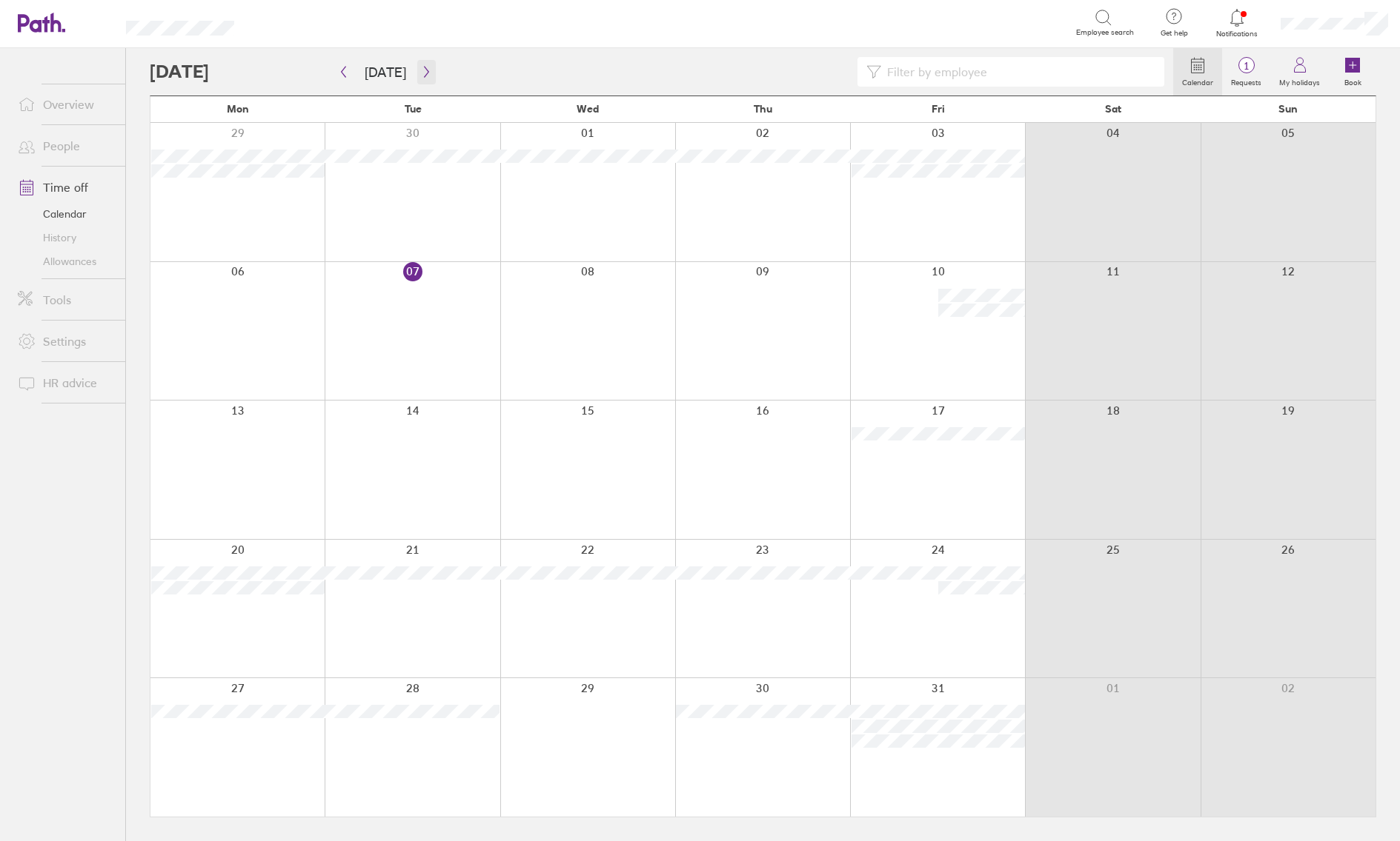
click at [421, 72] on icon "button" at bounding box center [426, 72] width 11 height 12
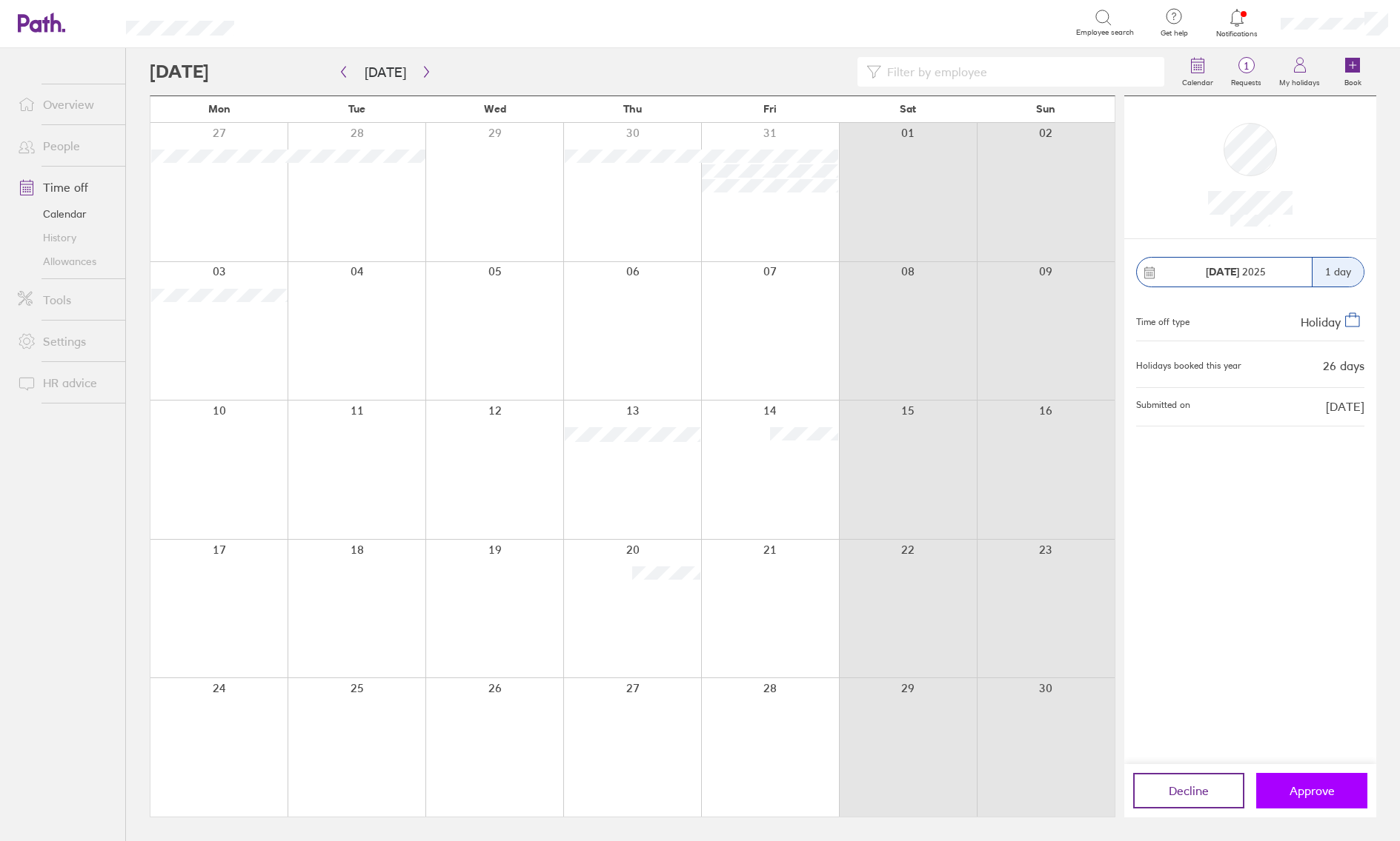
click at [1333, 714] on span "Approve" at bounding box center [1311, 791] width 45 height 14
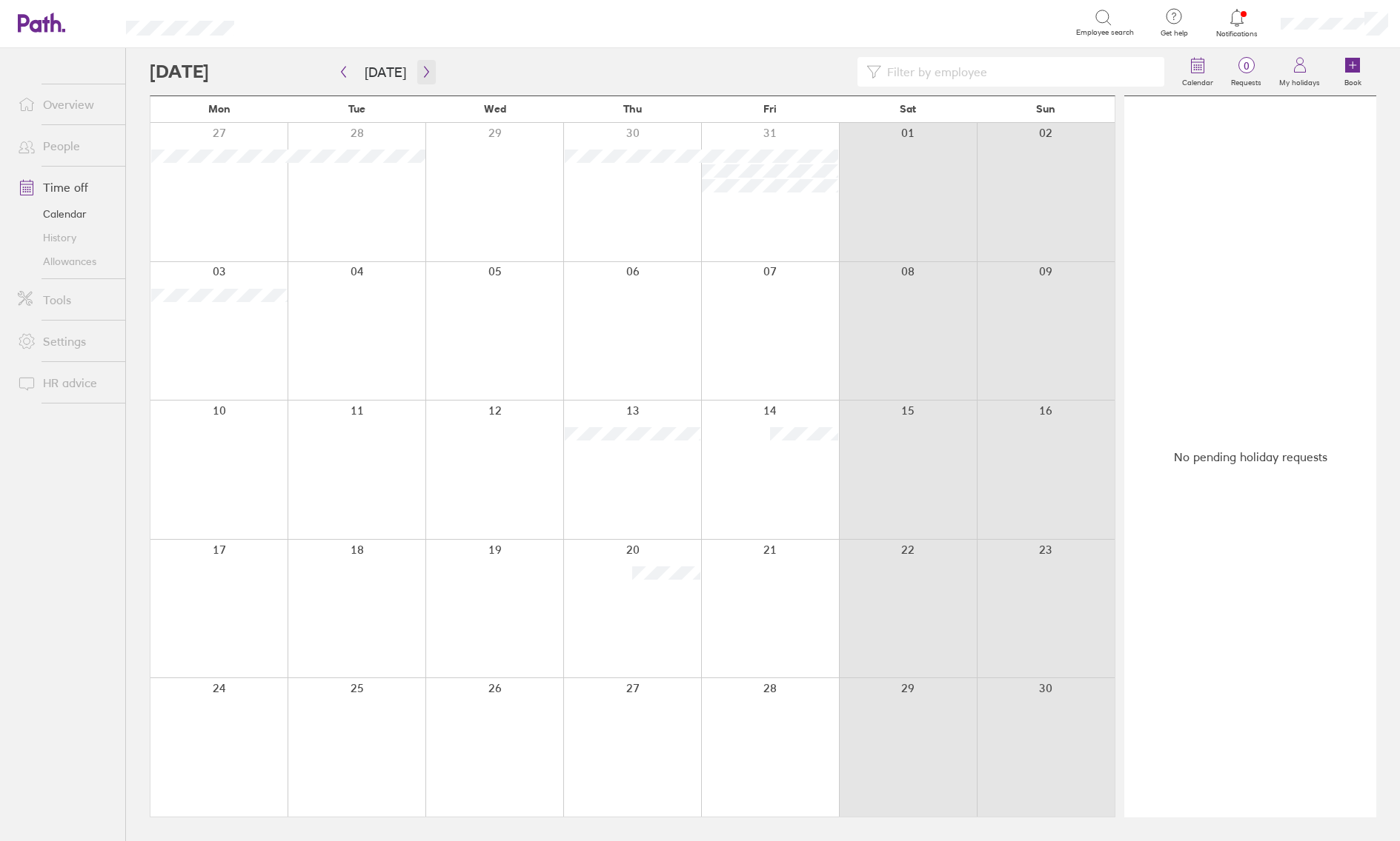
click at [421, 74] on icon "button" at bounding box center [426, 72] width 11 height 12
click at [450, 714] on link "+3 more" at bounding box center [495, 801] width 136 height 14
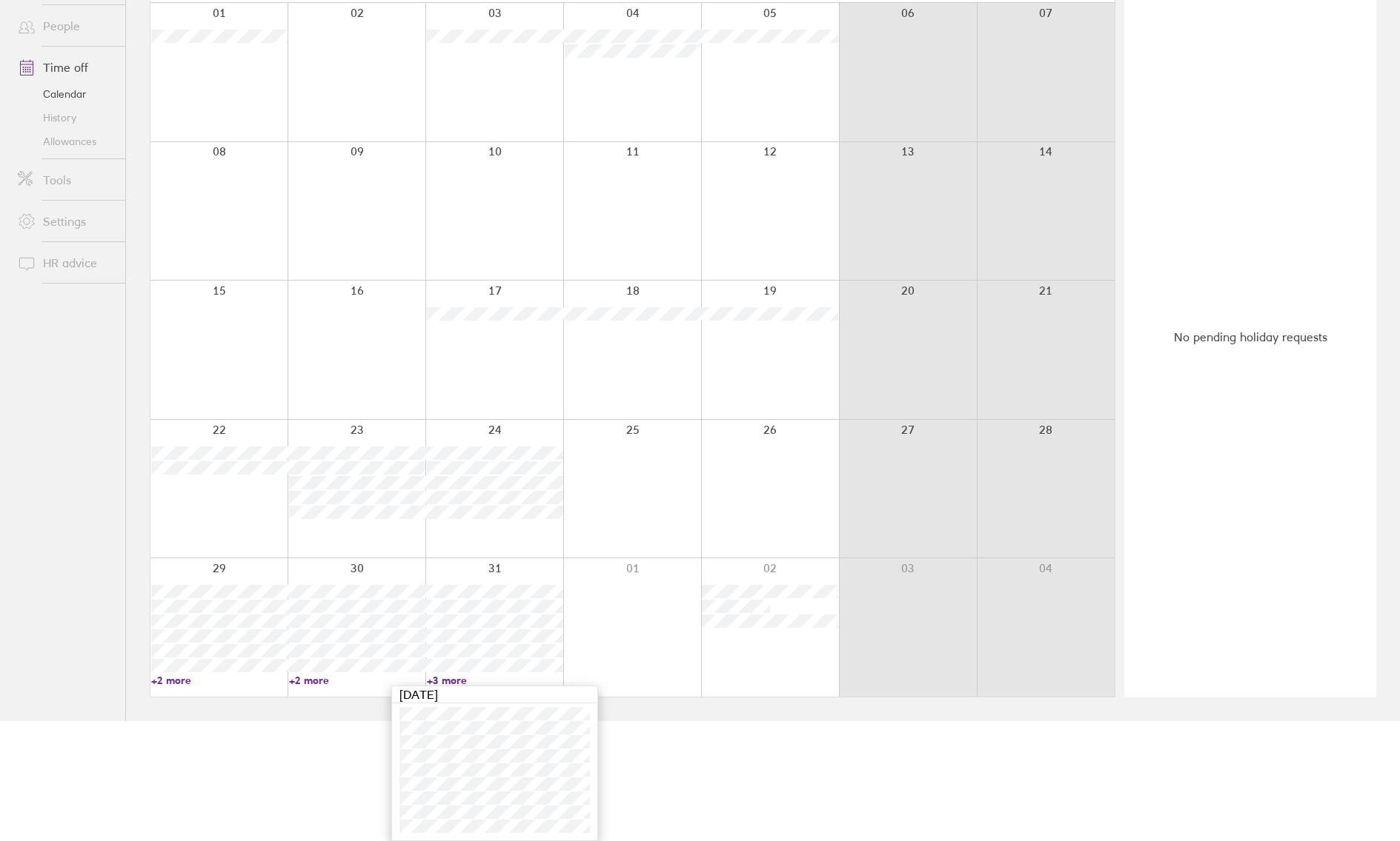
scroll to position [120, 0]
click at [181, 679] on link "+2 more" at bounding box center [220, 681] width 136 height 14
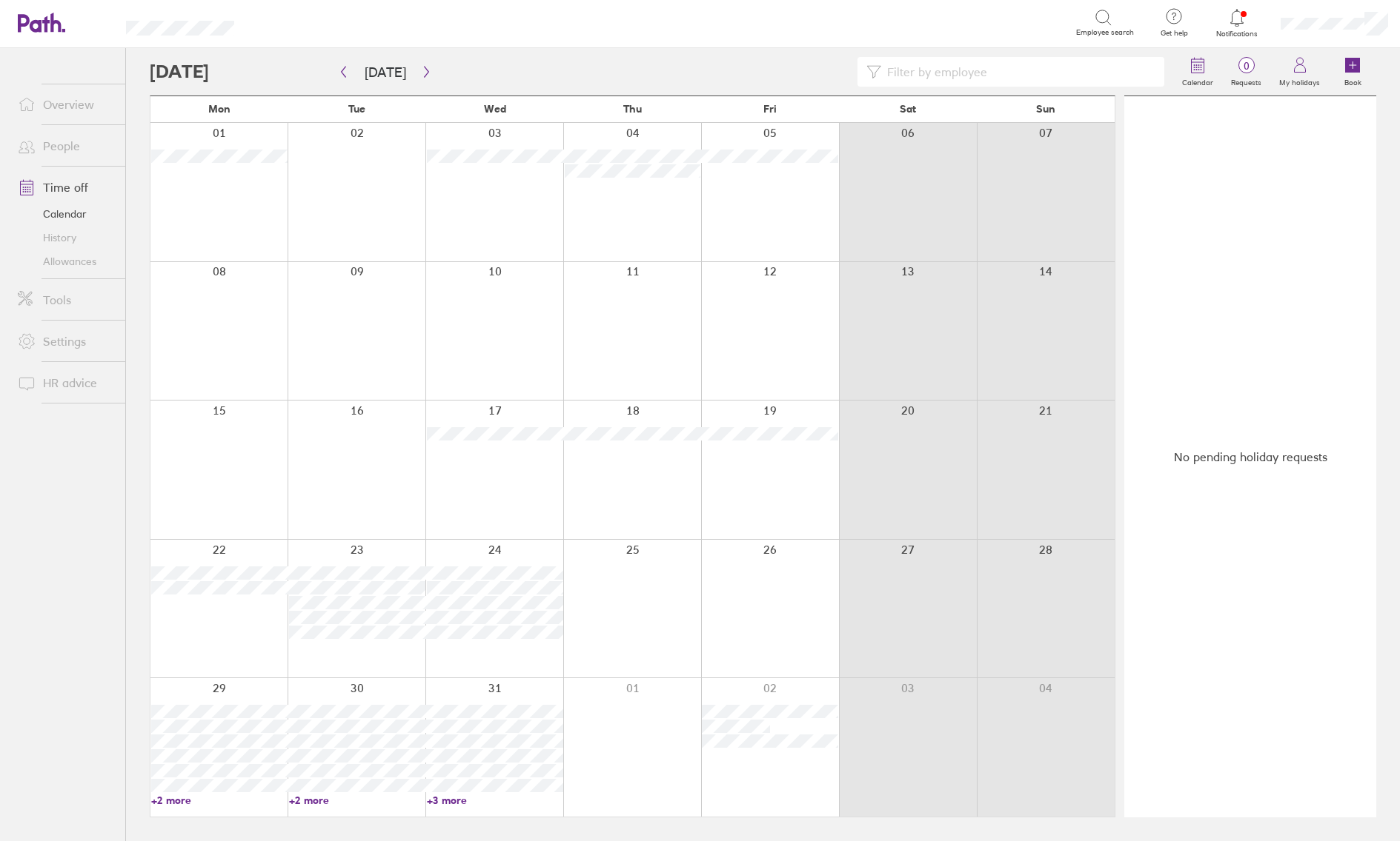
scroll to position [0, 0]
click at [181, 714] on link "+2 more" at bounding box center [220, 801] width 136 height 14
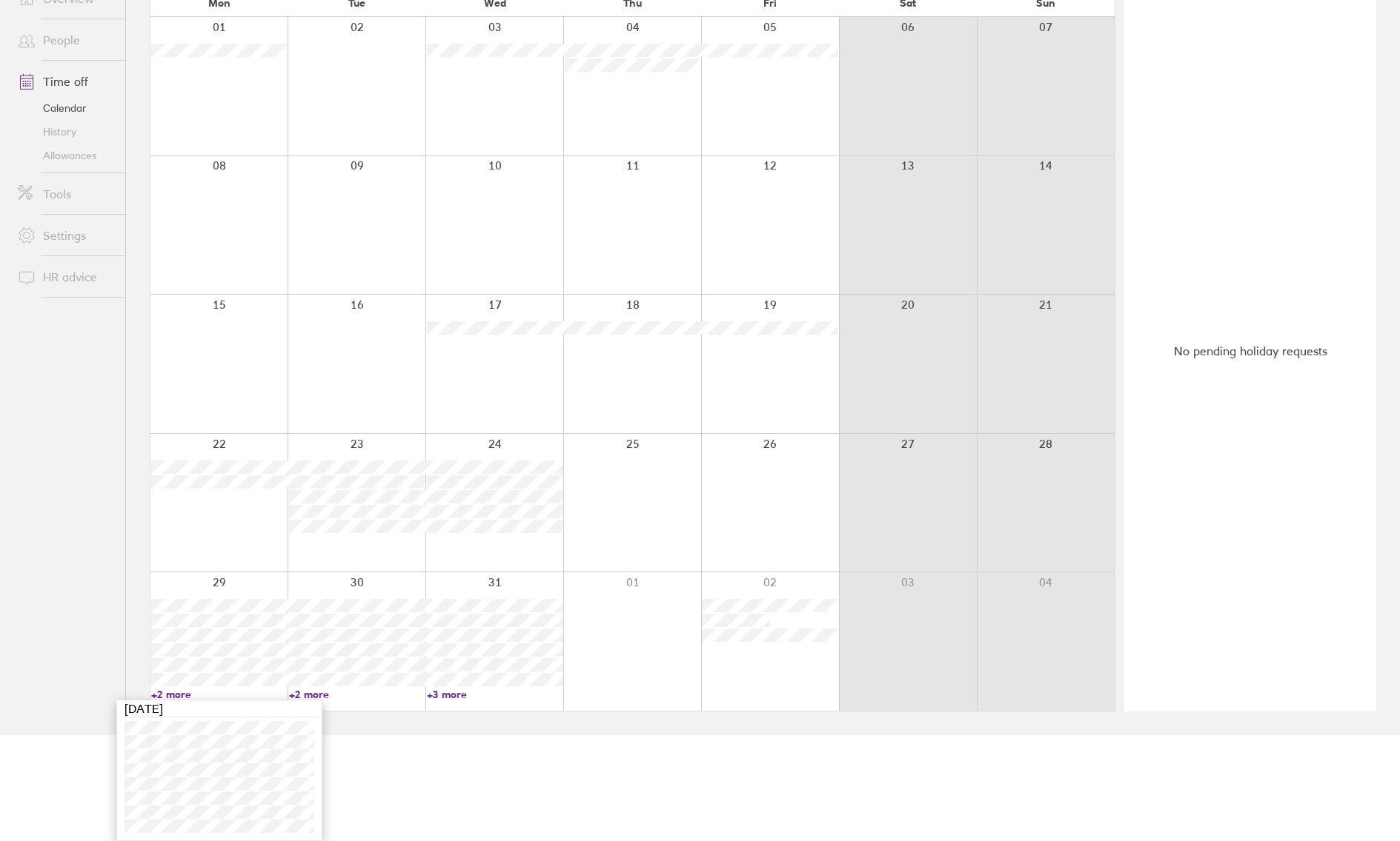
drag, startPoint x: 212, startPoint y: 762, endPoint x: 419, endPoint y: 778, distance: 207.6
click at [419, 714] on html "Search Employee search Get help FAQs Contact us Notifications My profile Sign o…" at bounding box center [700, 315] width 1400 height 841
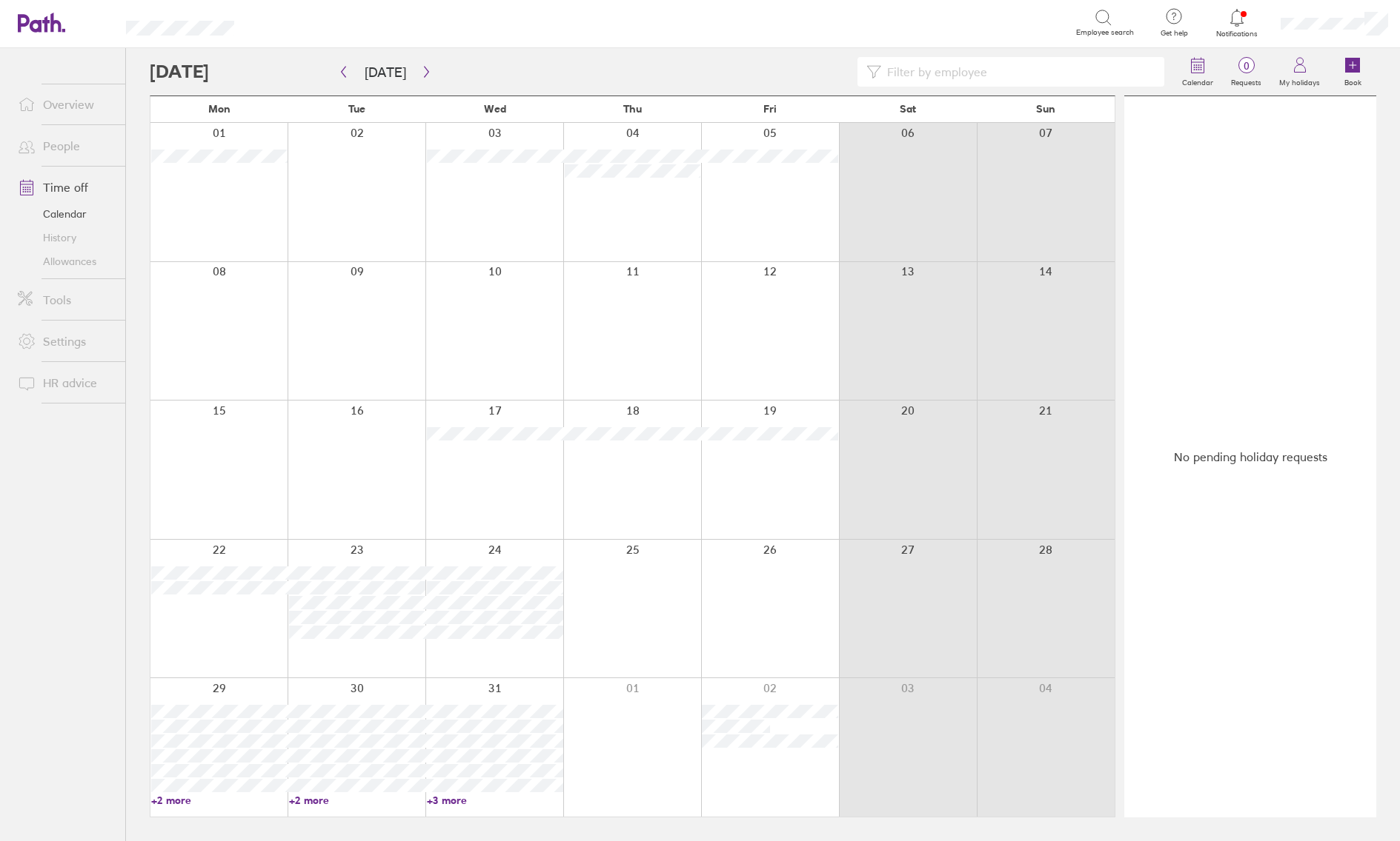
click at [306, 714] on link "+2 more" at bounding box center [357, 801] width 136 height 14
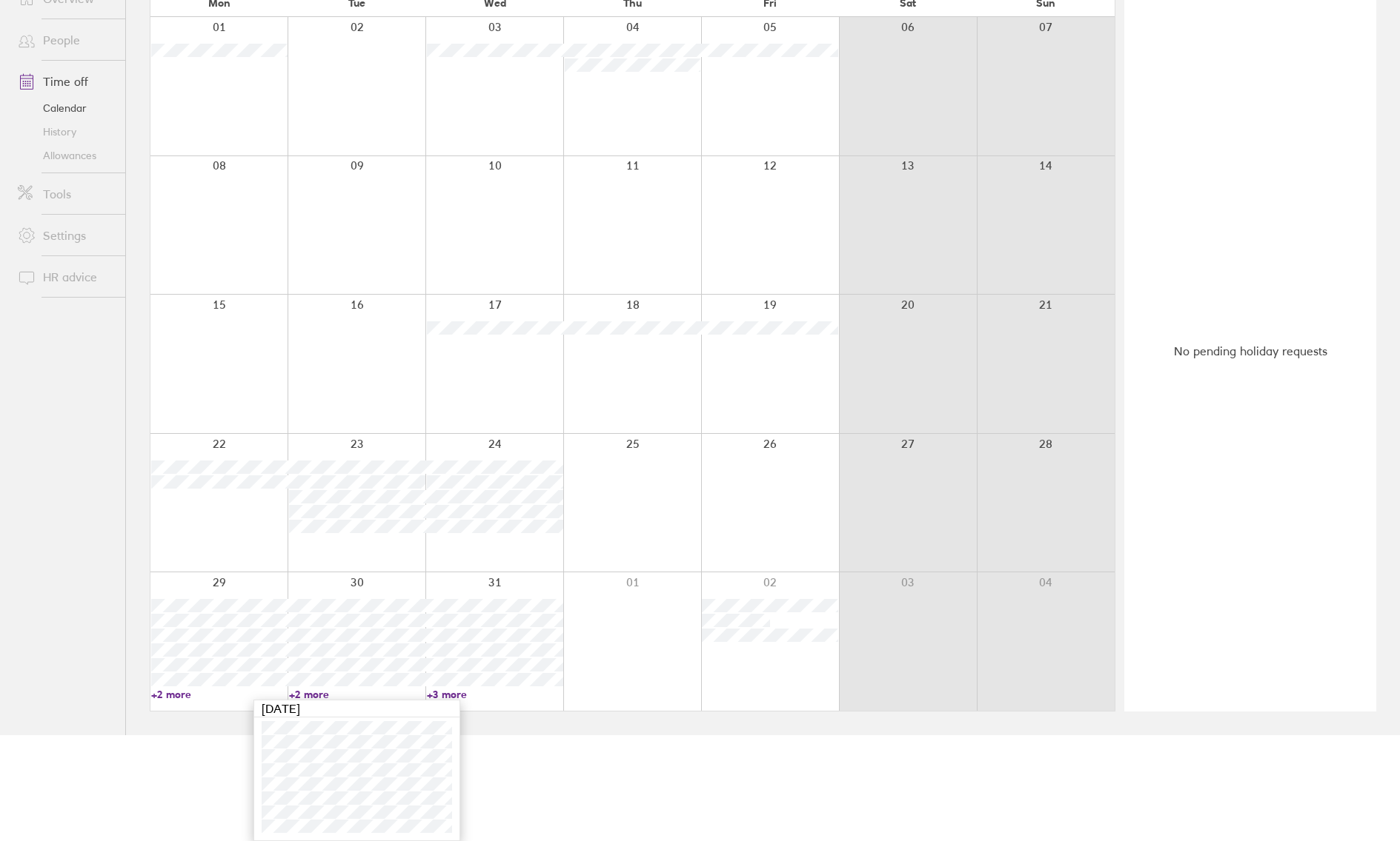
scroll to position [106, 0]
click at [204, 695] on link "+2 more" at bounding box center [220, 695] width 136 height 14
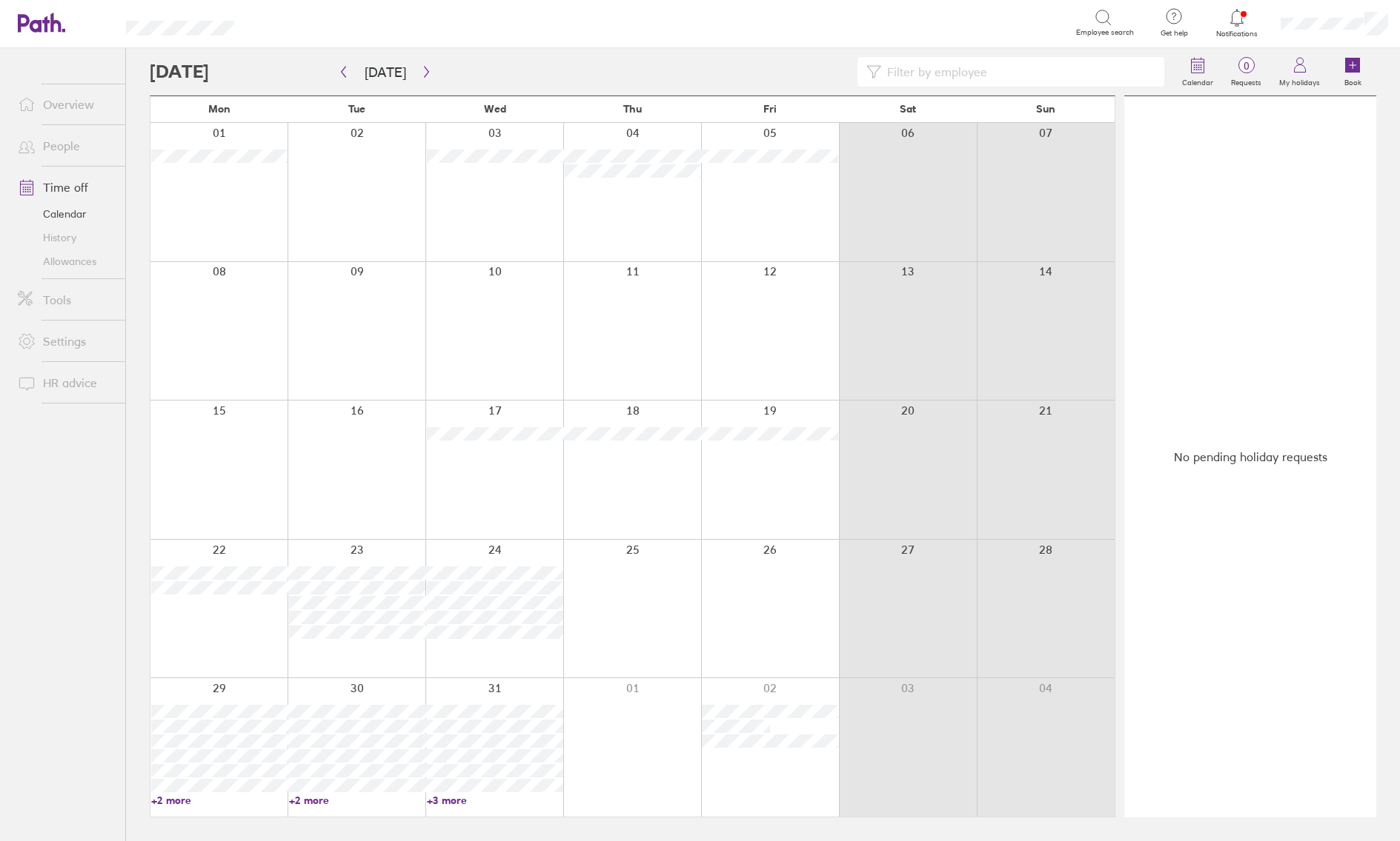
scroll to position [0, 0]
click at [187, 714] on link "+2 more" at bounding box center [220, 801] width 136 height 14
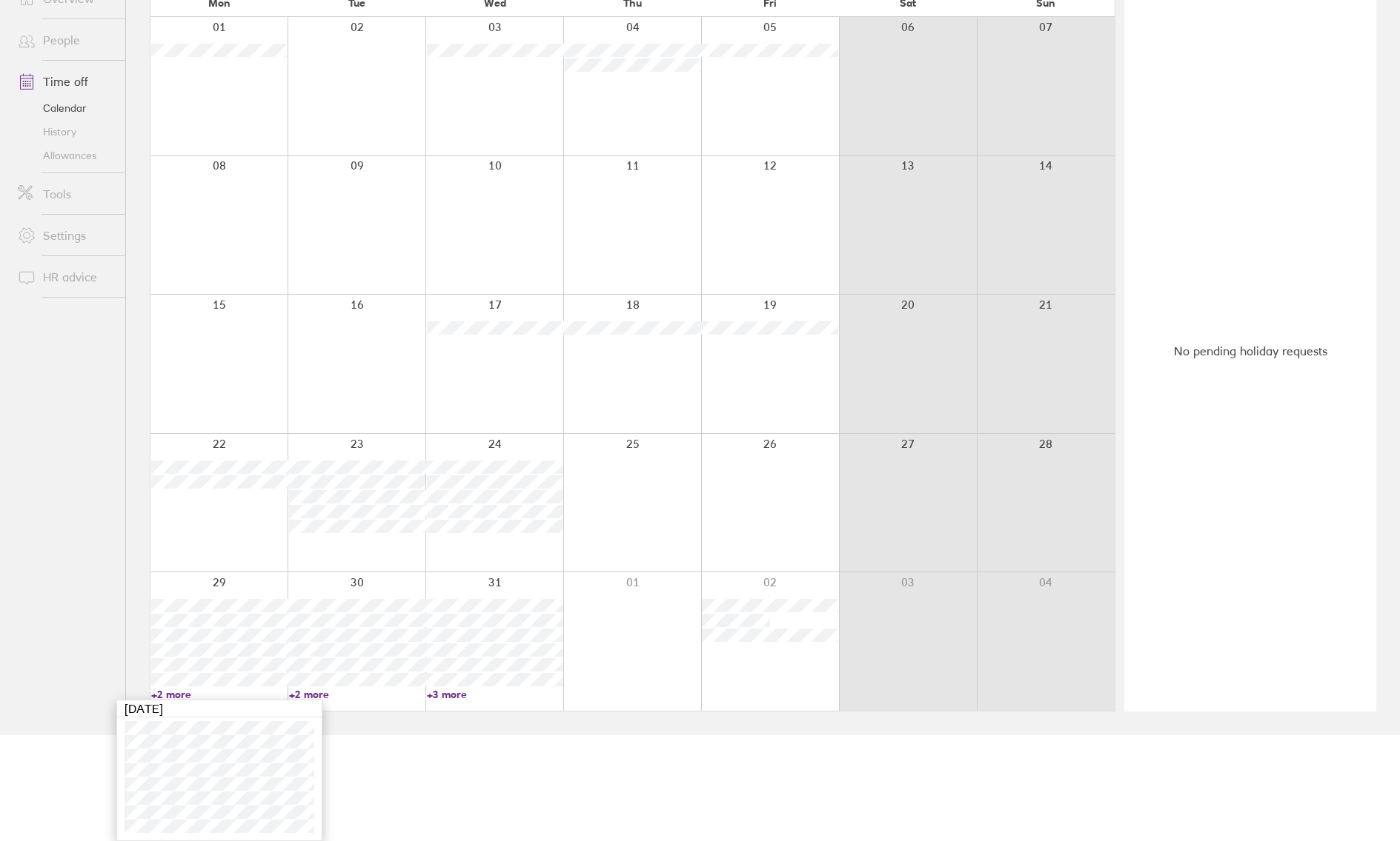
scroll to position [106, 0]
click at [461, 694] on link "+3 more" at bounding box center [495, 695] width 136 height 14
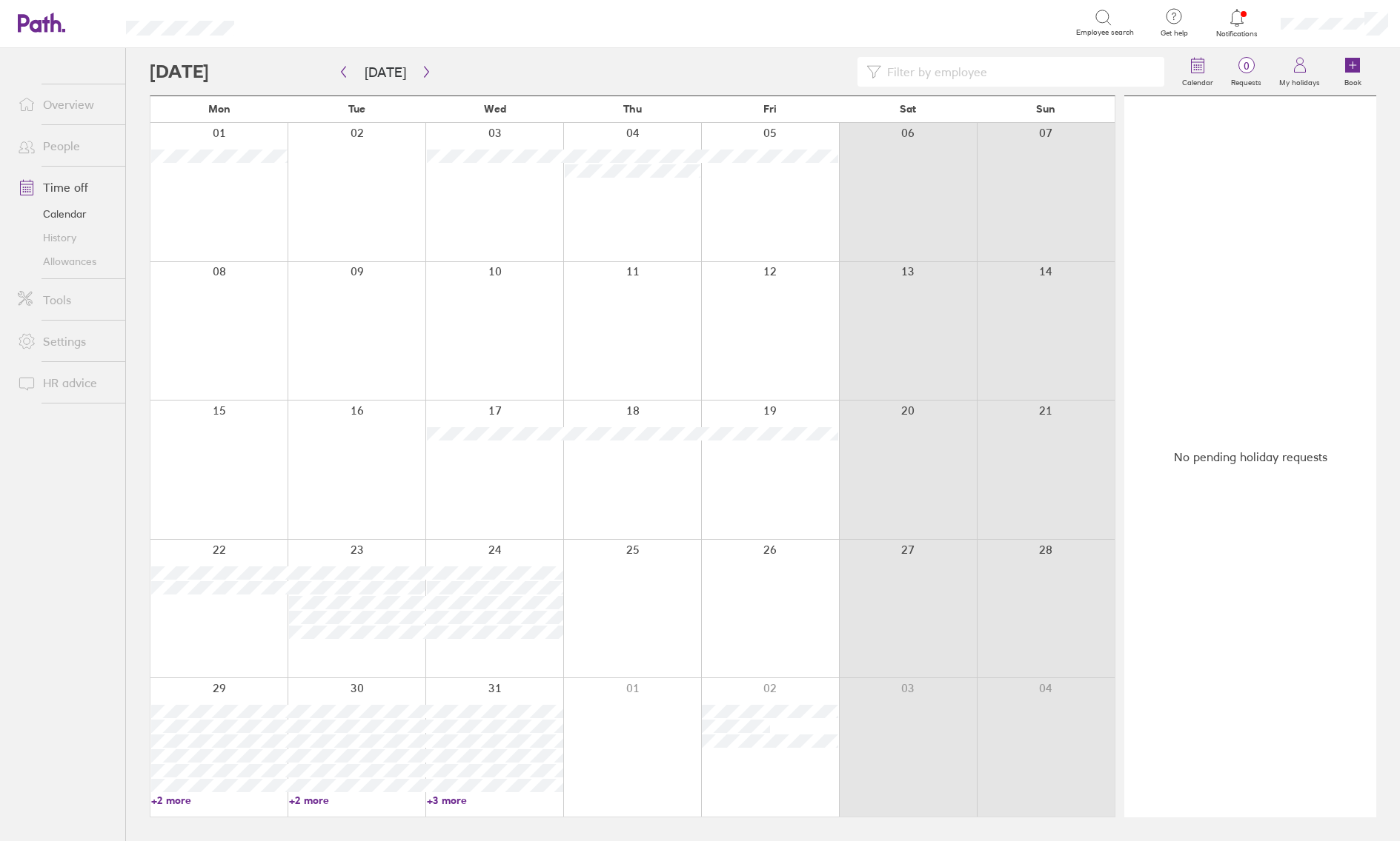
click at [455, 714] on link "+3 more" at bounding box center [495, 801] width 136 height 14
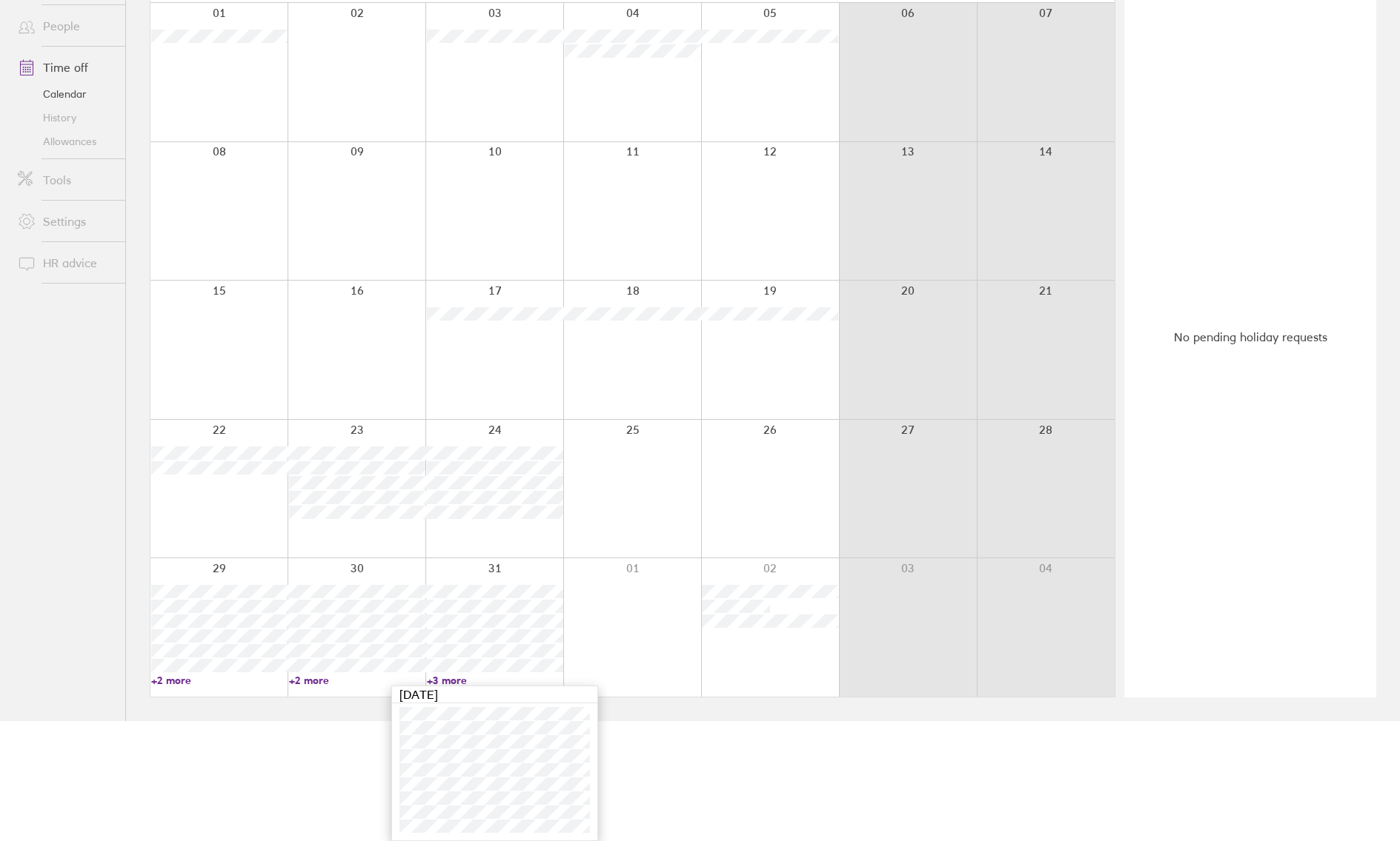
scroll to position [120, 0]
click at [745, 490] on div at bounding box center [770, 489] width 138 height 139
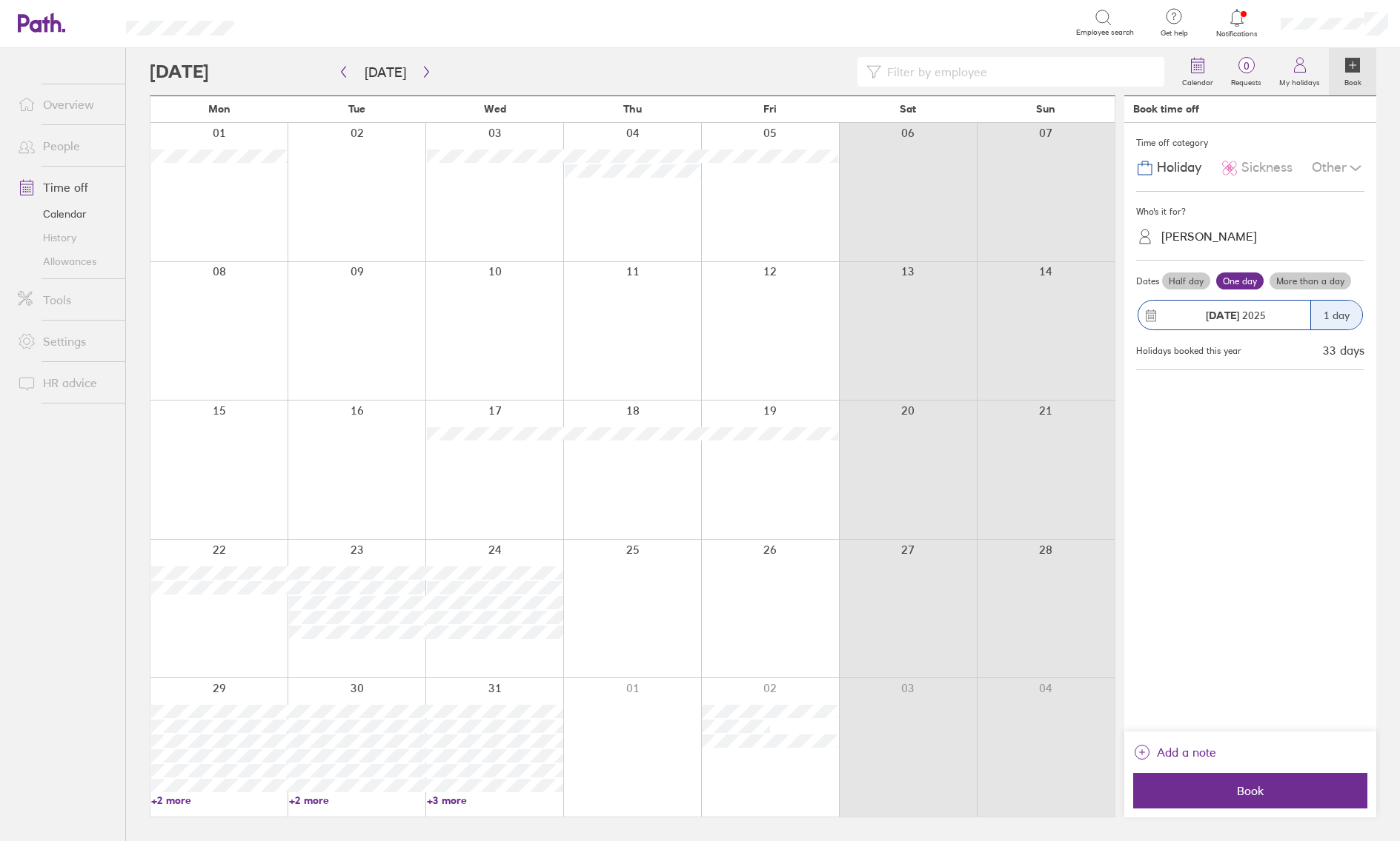
click at [60, 262] on link "Allowances" at bounding box center [66, 261] width 119 height 24
click at [425, 69] on icon "button" at bounding box center [426, 72] width 11 height 12
click at [417, 60] on button "button" at bounding box center [427, 72] width 19 height 25
click at [701, 59] on div at bounding box center [662, 72] width 1024 height 30
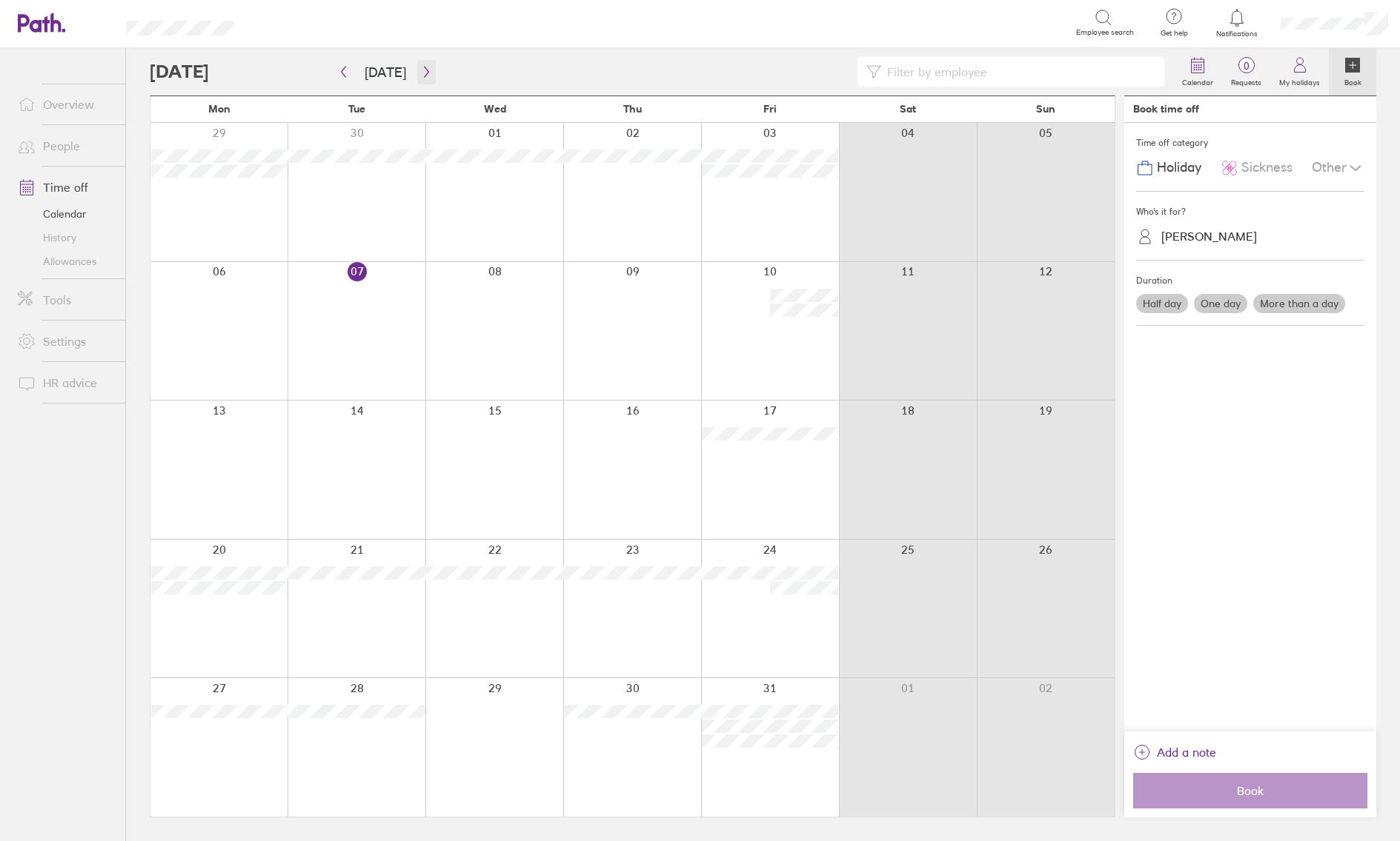
click at [423, 69] on icon "button" at bounding box center [426, 72] width 11 height 12
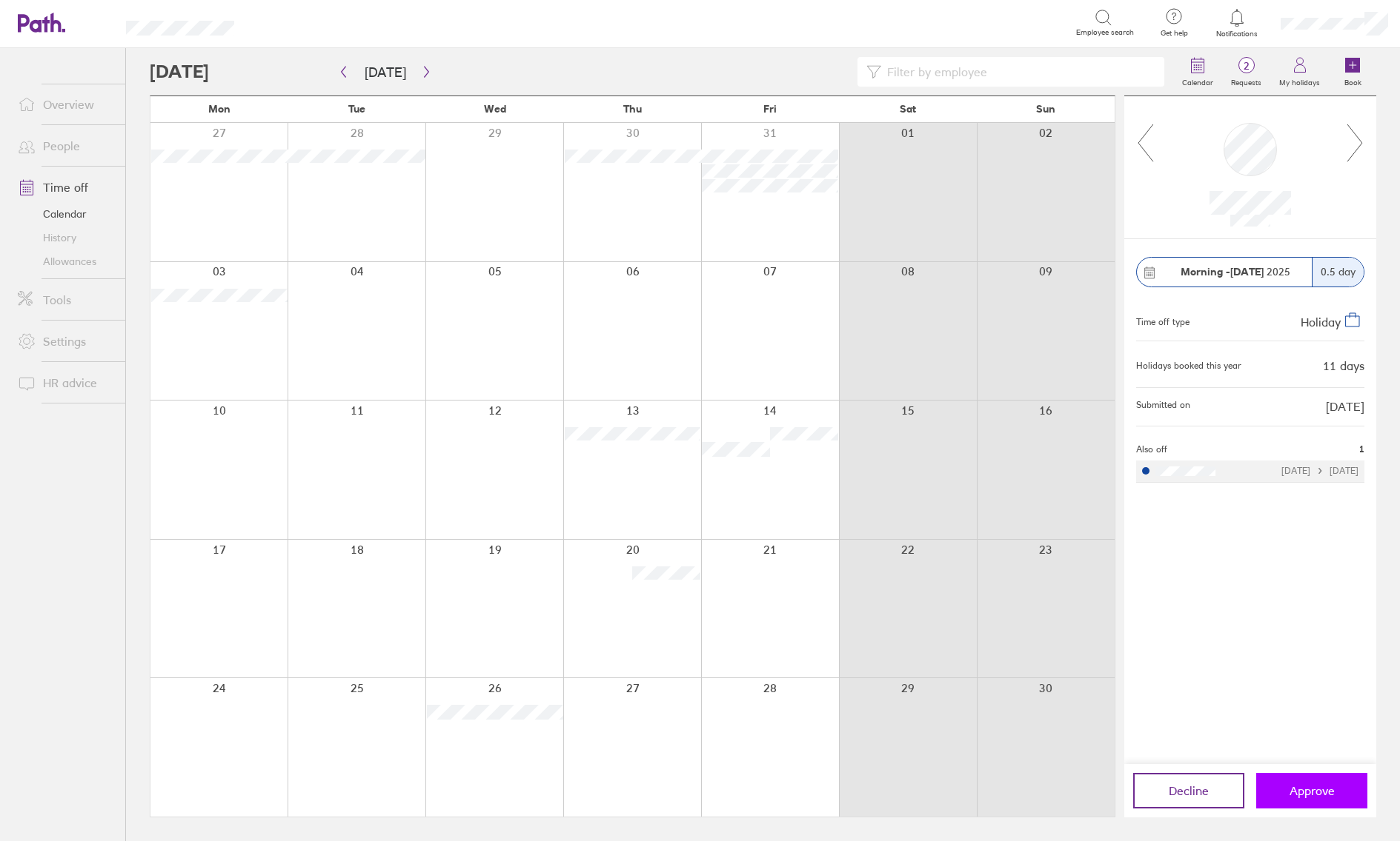
click at [1305, 801] on button "Approve" at bounding box center [1311, 791] width 112 height 36
click at [1337, 783] on button "Approve" at bounding box center [1311, 791] width 112 height 36
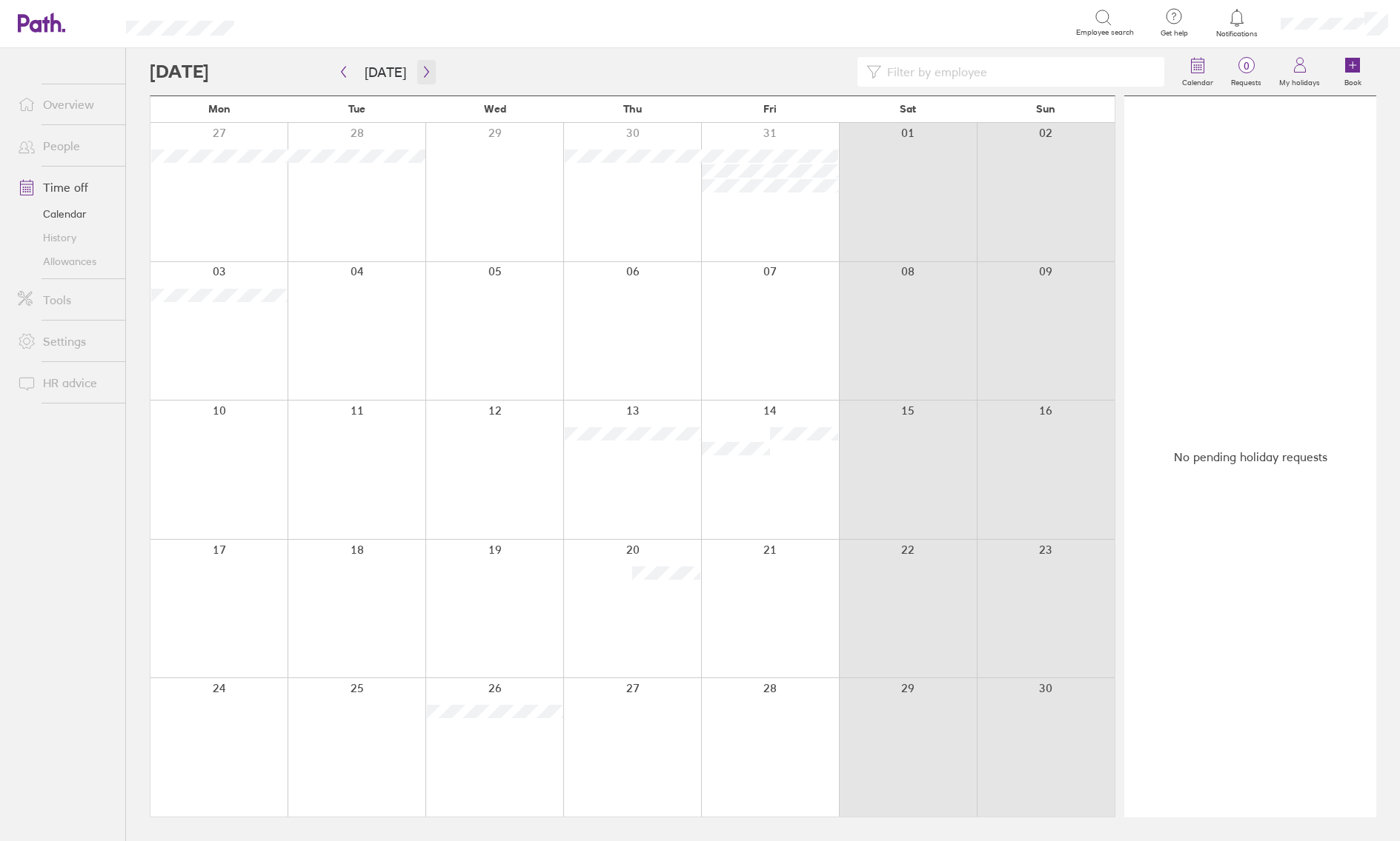
click at [421, 75] on icon "button" at bounding box center [426, 72] width 11 height 12
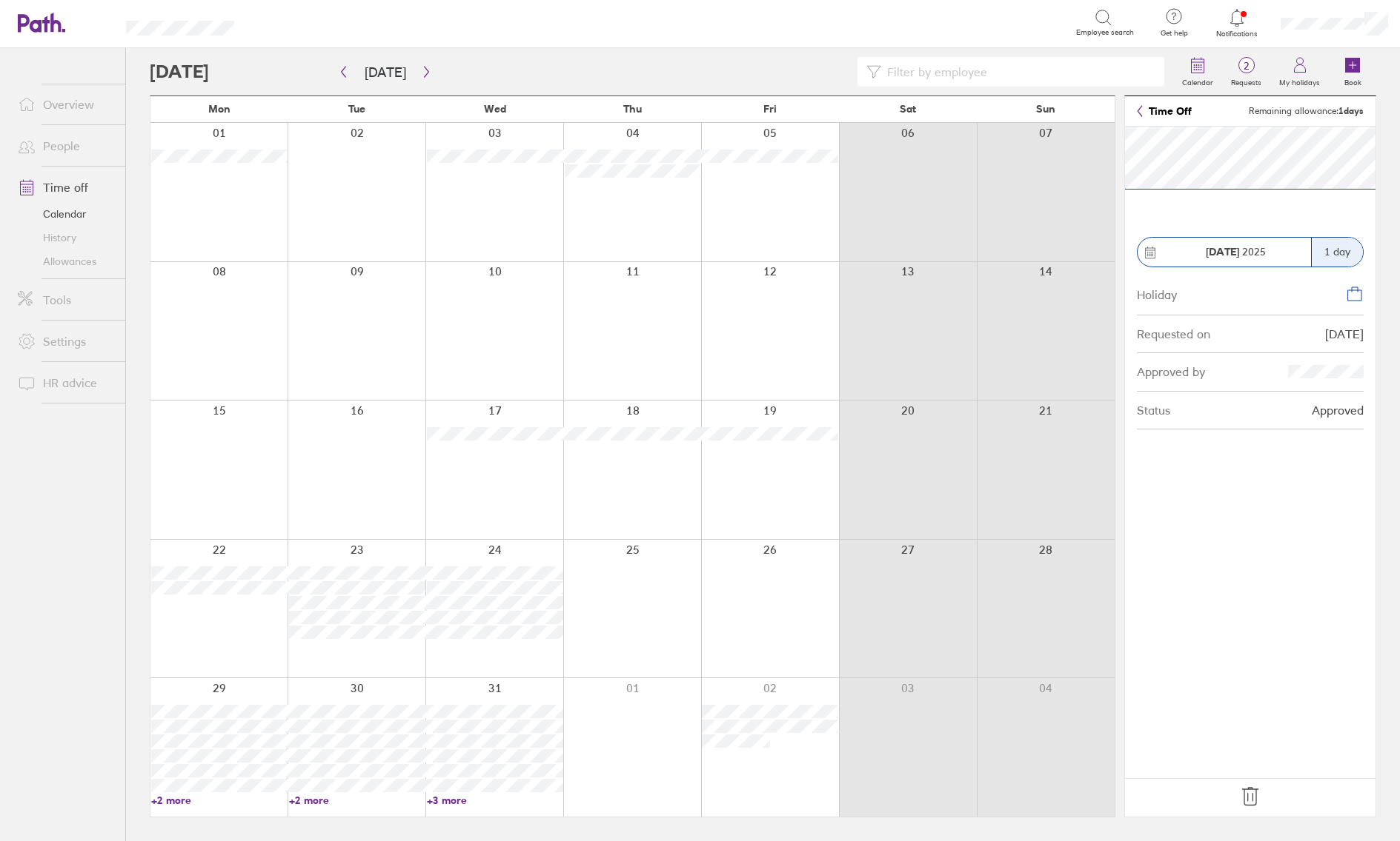
click at [1261, 805] on icon at bounding box center [1250, 797] width 24 height 24
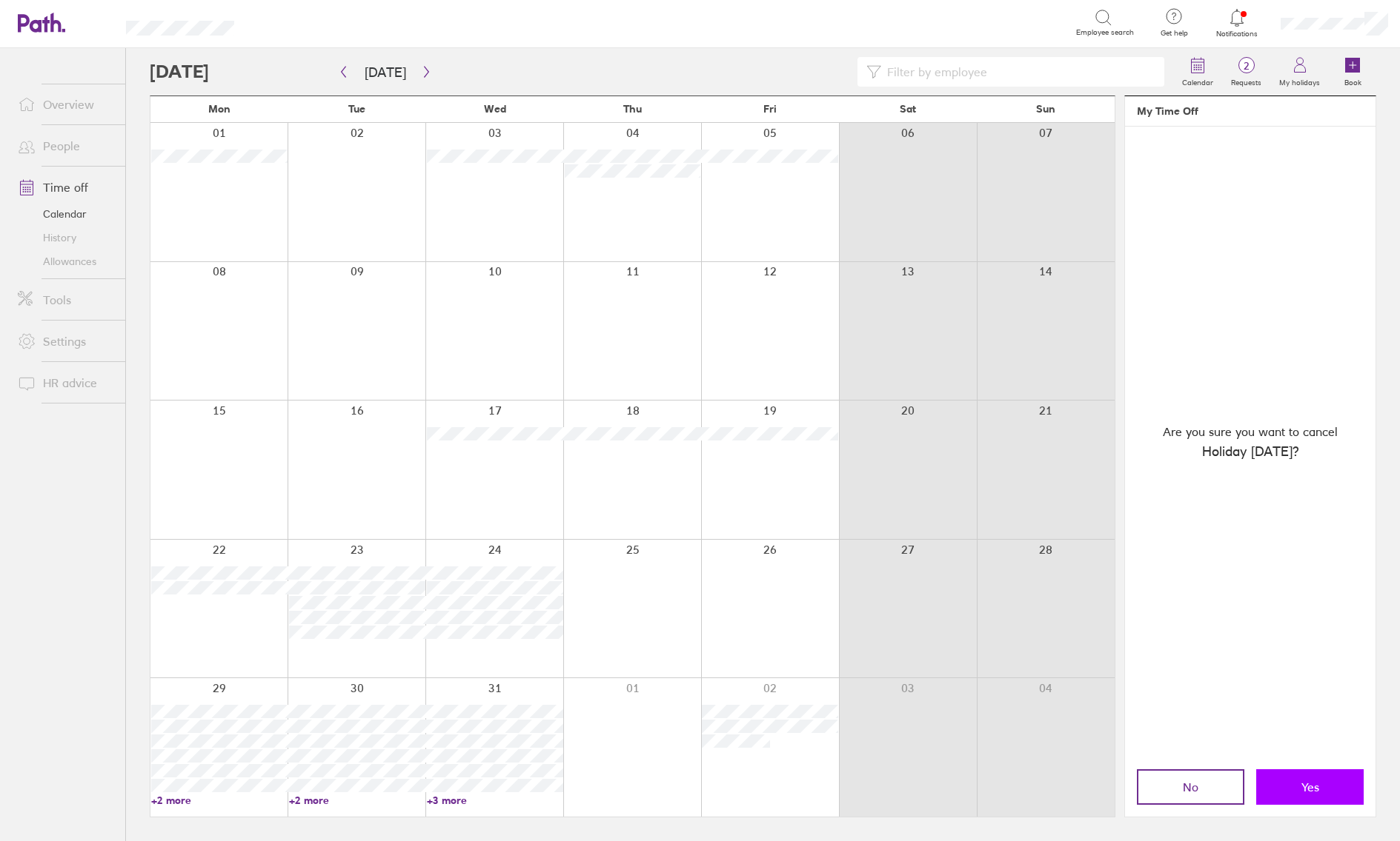
click at [1298, 792] on button "Yes" at bounding box center [1310, 787] width 107 height 36
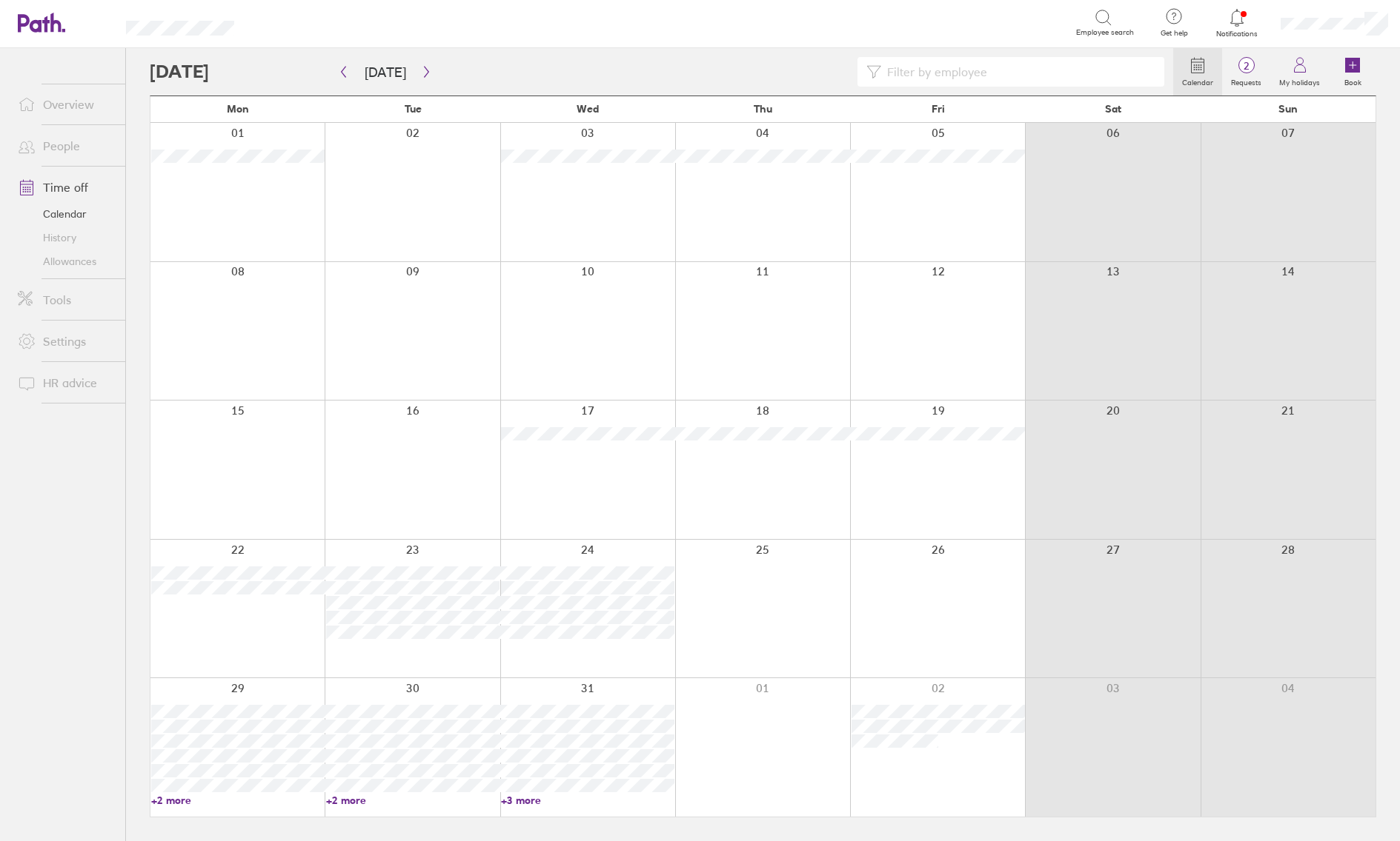
click at [66, 256] on link "Allowances" at bounding box center [66, 261] width 119 height 24
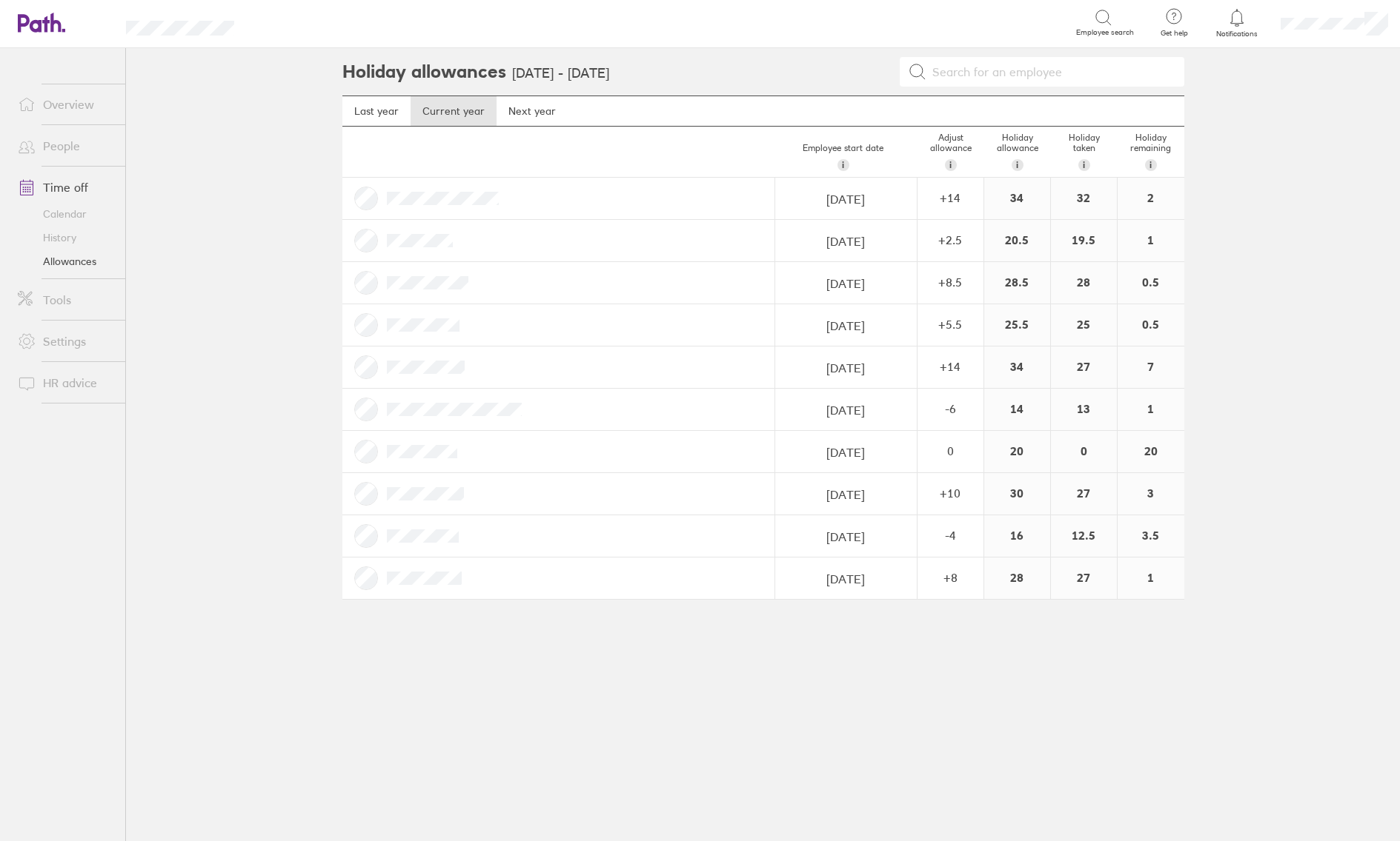
click at [67, 214] on link "Calendar" at bounding box center [66, 215] width 119 height 24
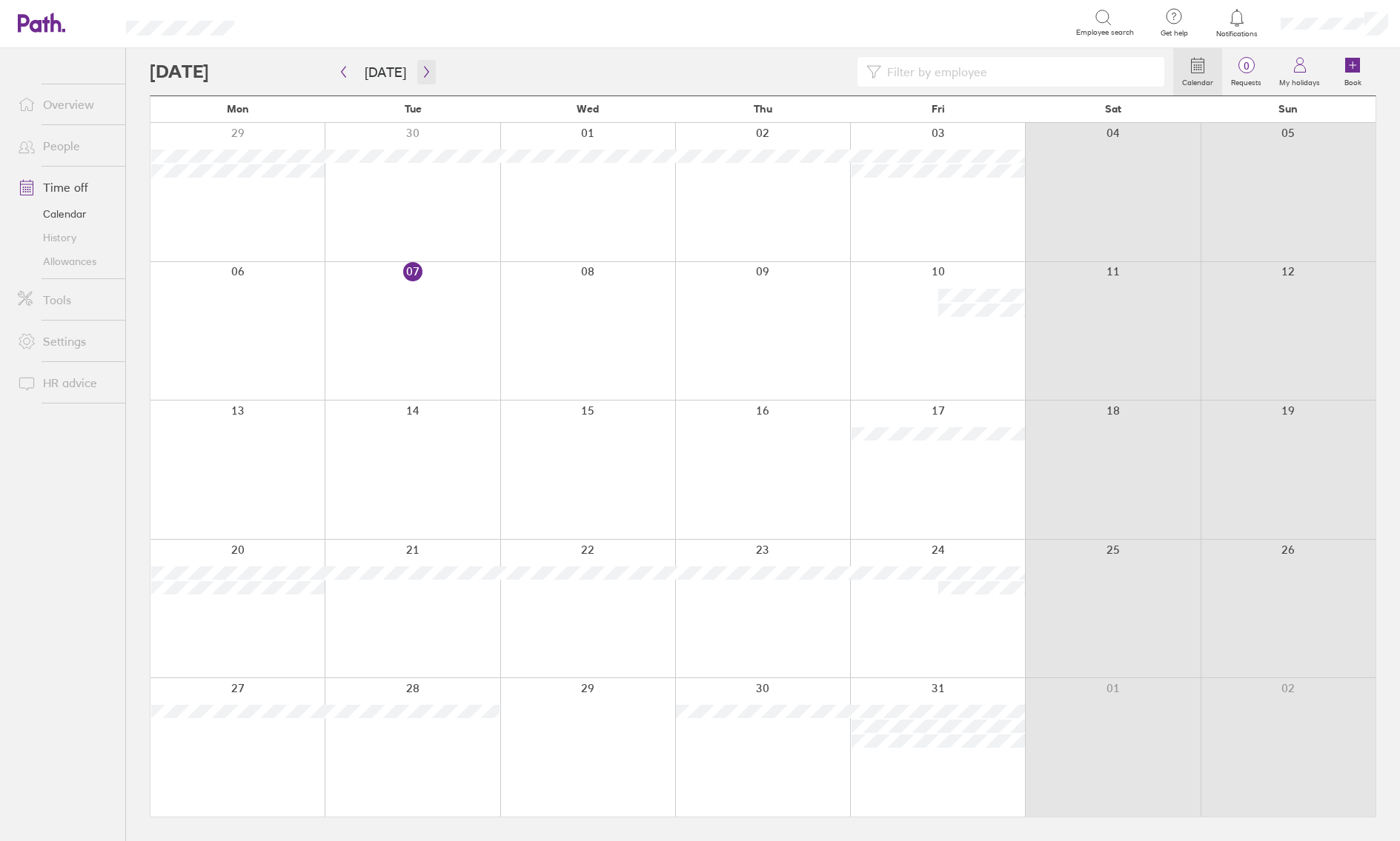
click at [425, 77] on icon "button" at bounding box center [426, 72] width 11 height 12
